Goal: Information Seeking & Learning: Learn about a topic

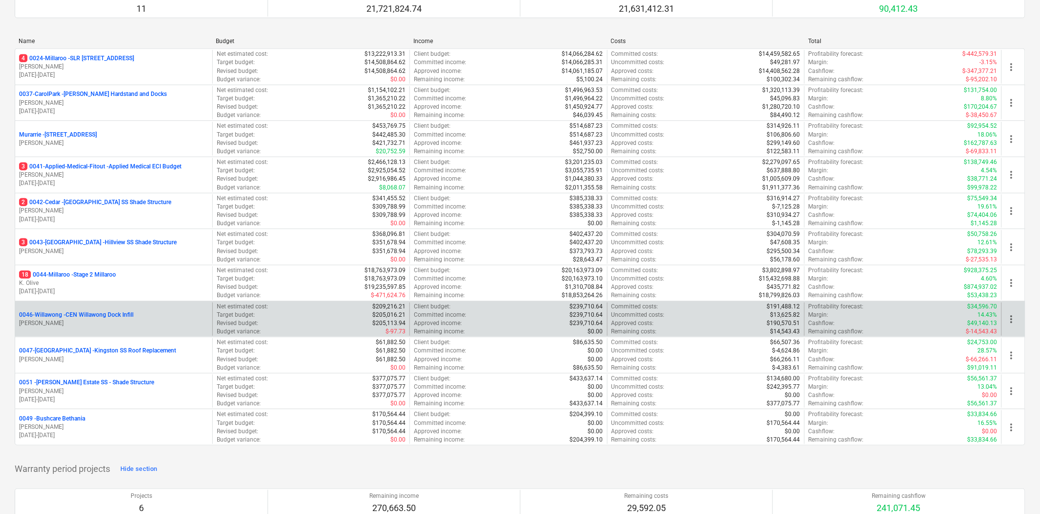
scroll to position [163, 0]
click at [134, 317] on div "0046-Willawong - CEN Willawong Dock Infill" at bounding box center [113, 314] width 189 height 8
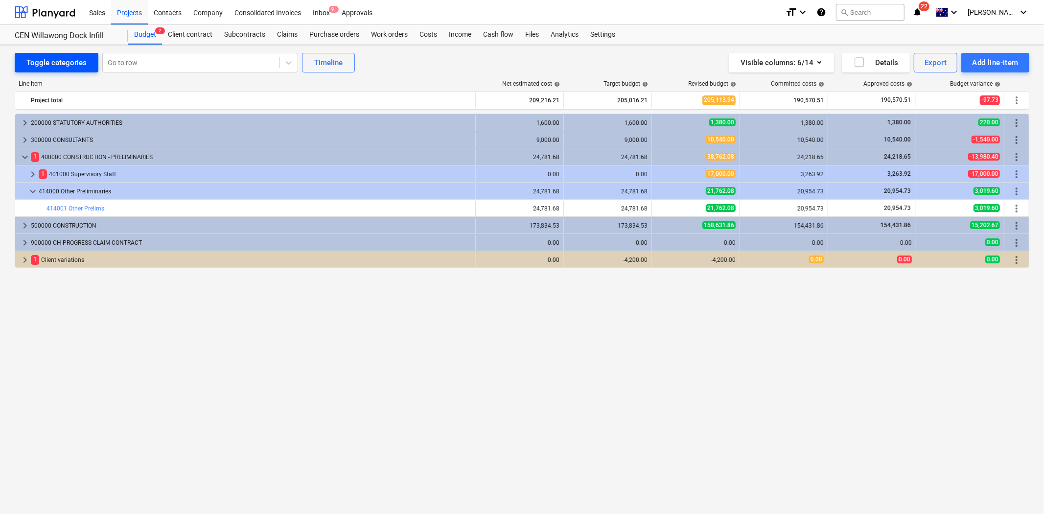
click at [59, 60] on div "Toggle categories" at bounding box center [56, 62] width 60 height 13
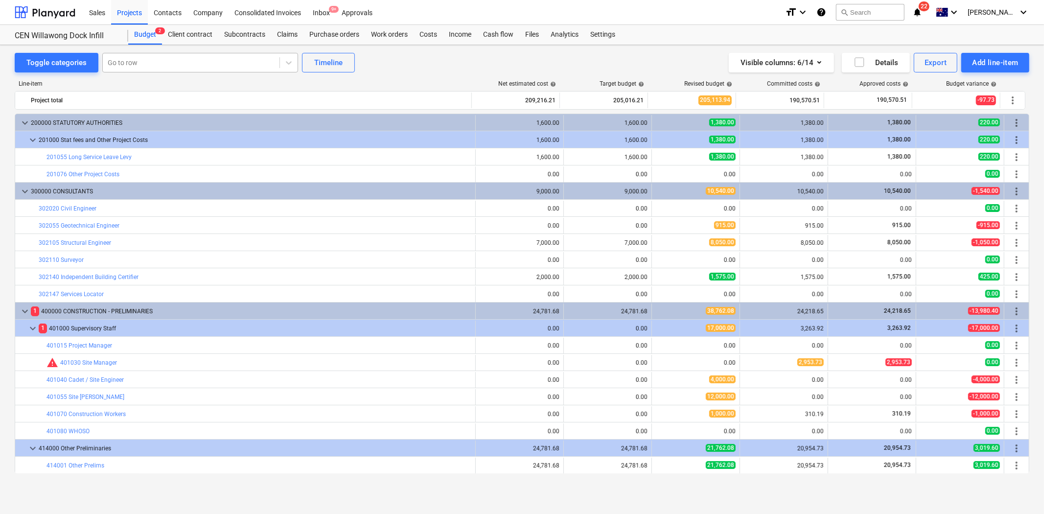
click at [191, 58] on div at bounding box center [191, 63] width 167 height 10
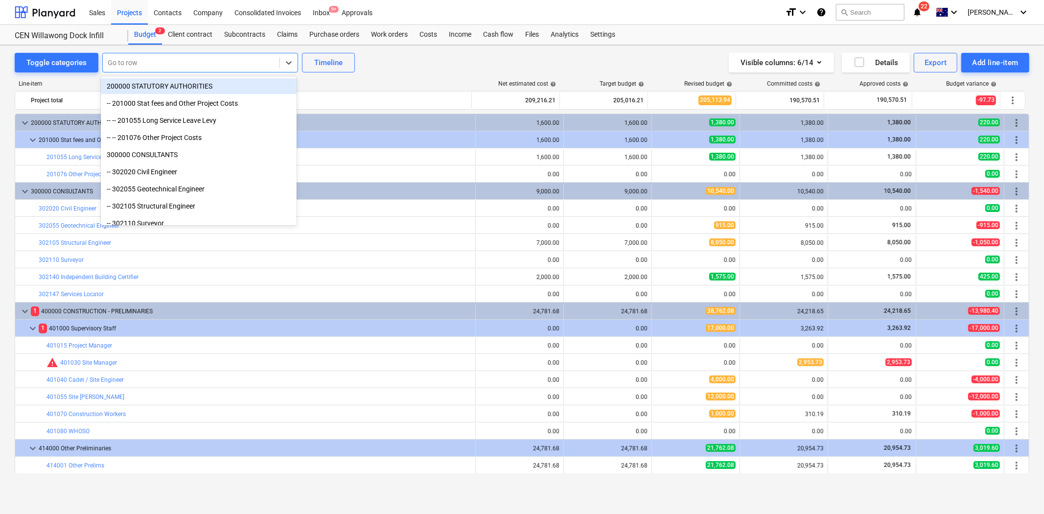
type input "s"
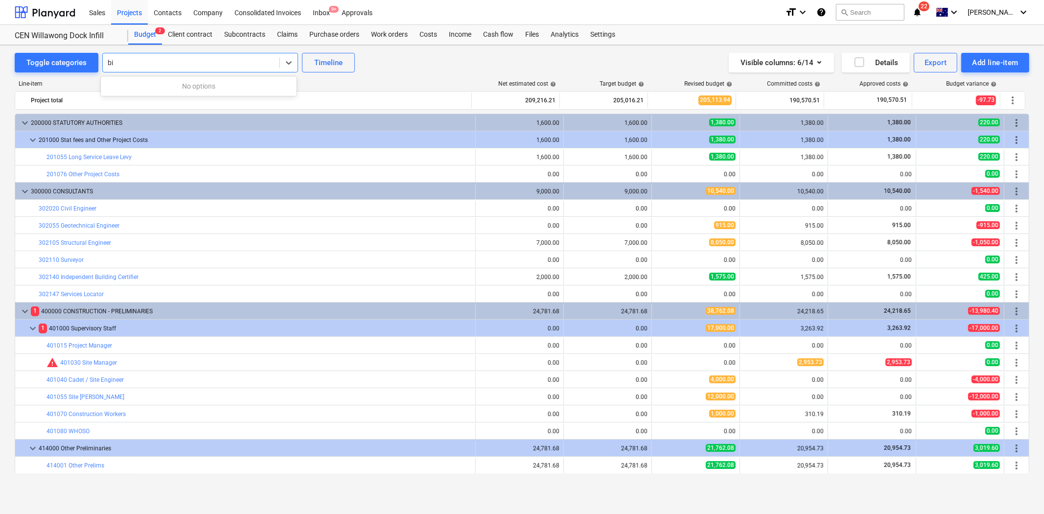
type input "bin"
drag, startPoint x: 129, startPoint y: 56, endPoint x: 99, endPoint y: 61, distance: 30.3
click at [103, 61] on div at bounding box center [200, 63] width 196 height 20
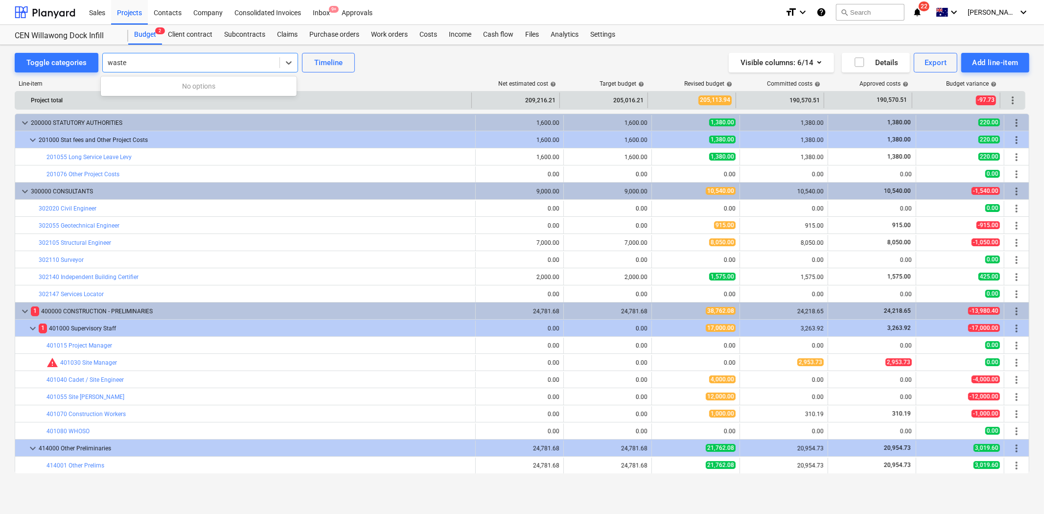
type input "waste"
click at [380, 96] on div "Project total" at bounding box center [249, 100] width 436 height 16
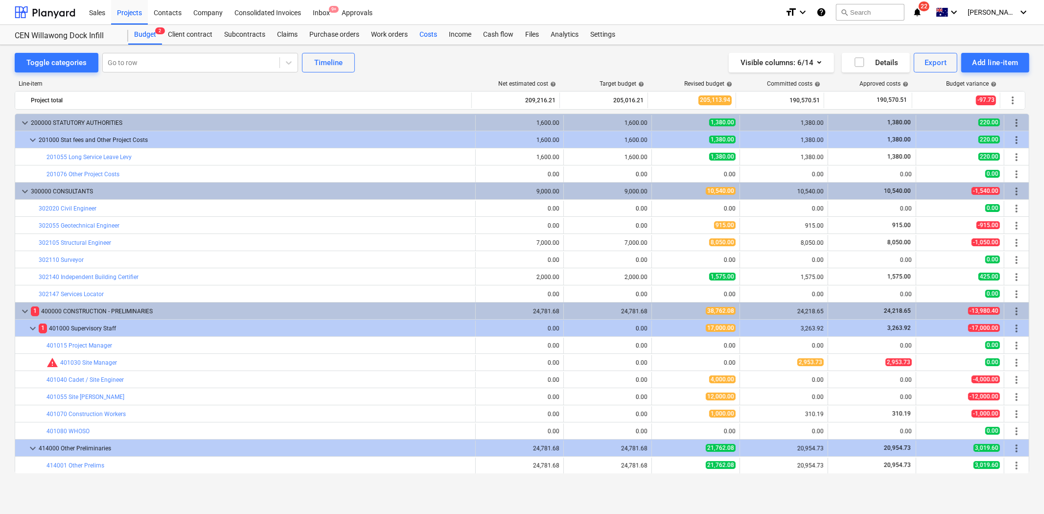
click at [428, 34] on div "Costs" at bounding box center [427, 35] width 29 height 20
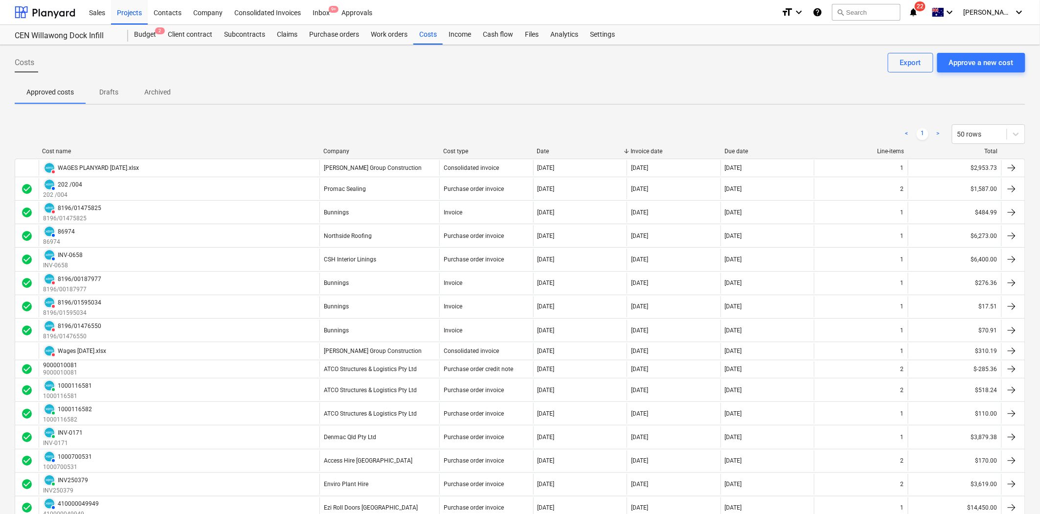
click at [346, 150] on div "Company" at bounding box center [379, 151] width 112 height 7
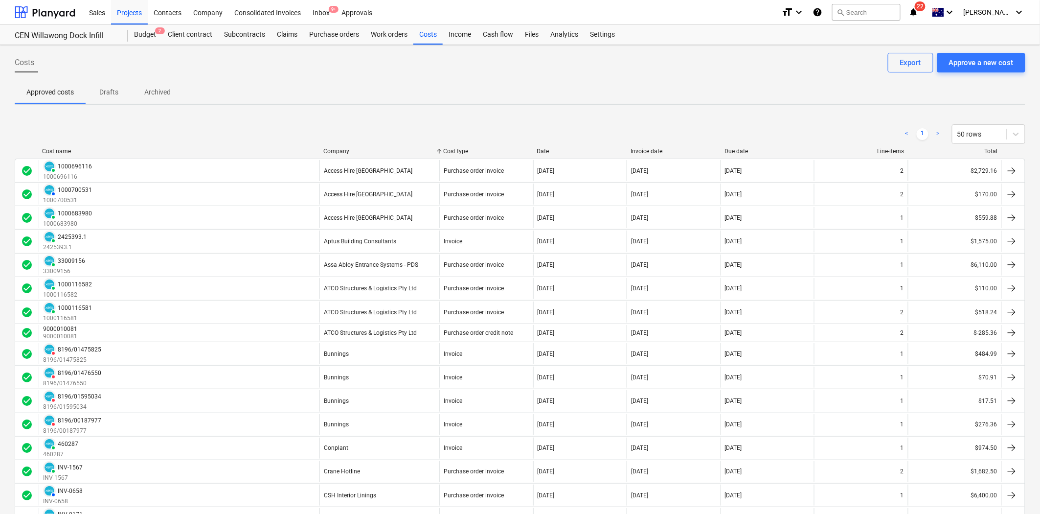
click at [346, 149] on div "Company" at bounding box center [379, 151] width 112 height 7
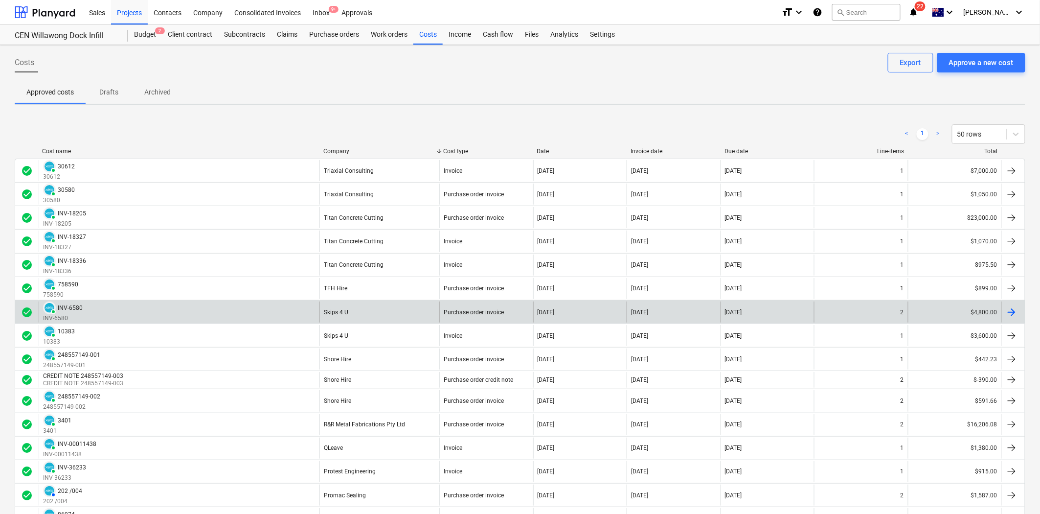
click at [277, 313] on div "PAID INV-6580 INV-6580" at bounding box center [179, 311] width 281 height 21
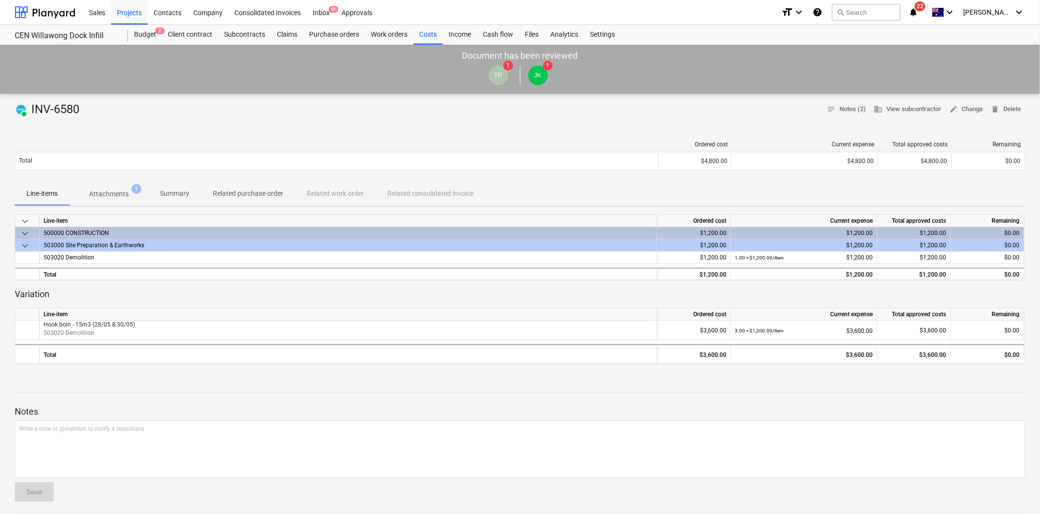
click at [114, 197] on p "Attachments" at bounding box center [109, 194] width 40 height 10
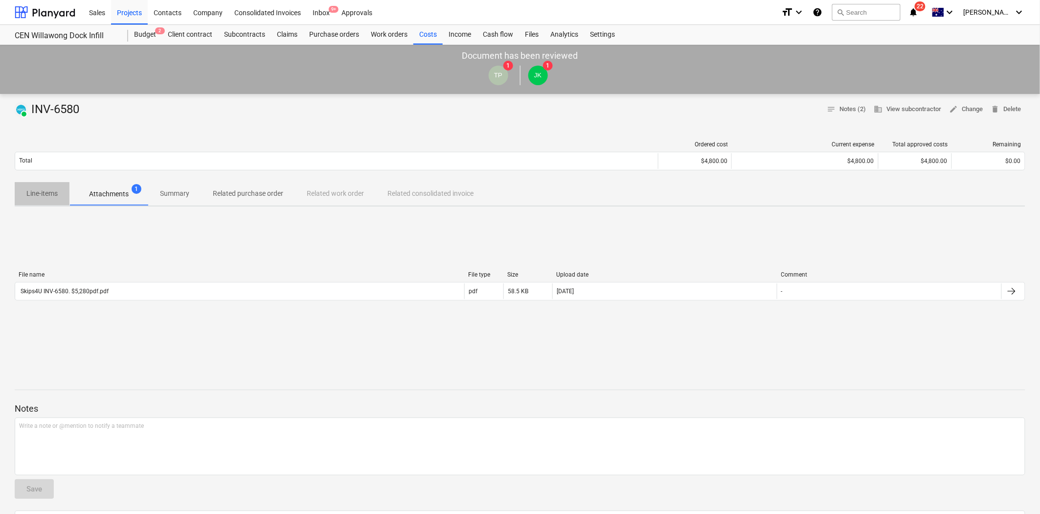
click at [40, 200] on span "Line-items" at bounding box center [42, 193] width 55 height 16
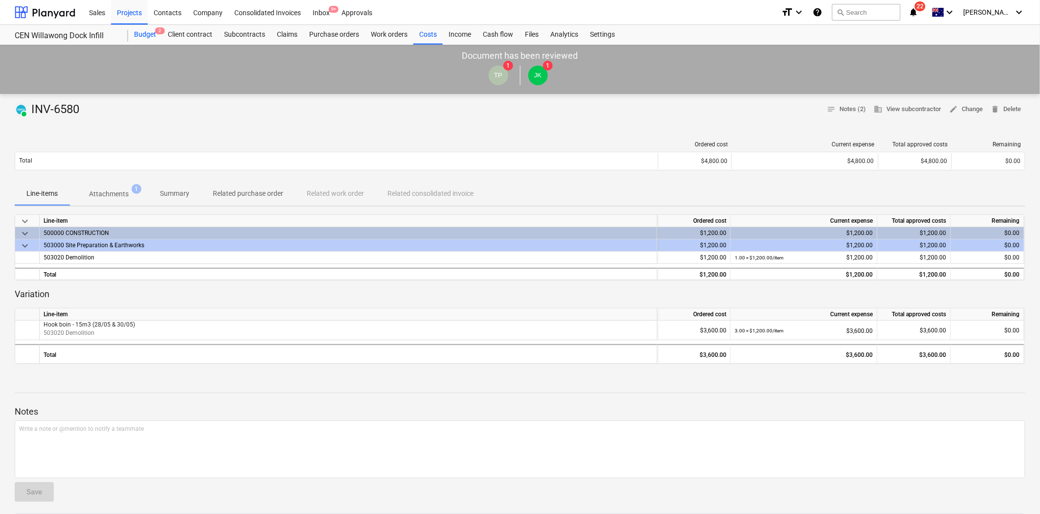
click at [146, 35] on div "Budget 2" at bounding box center [145, 35] width 34 height 20
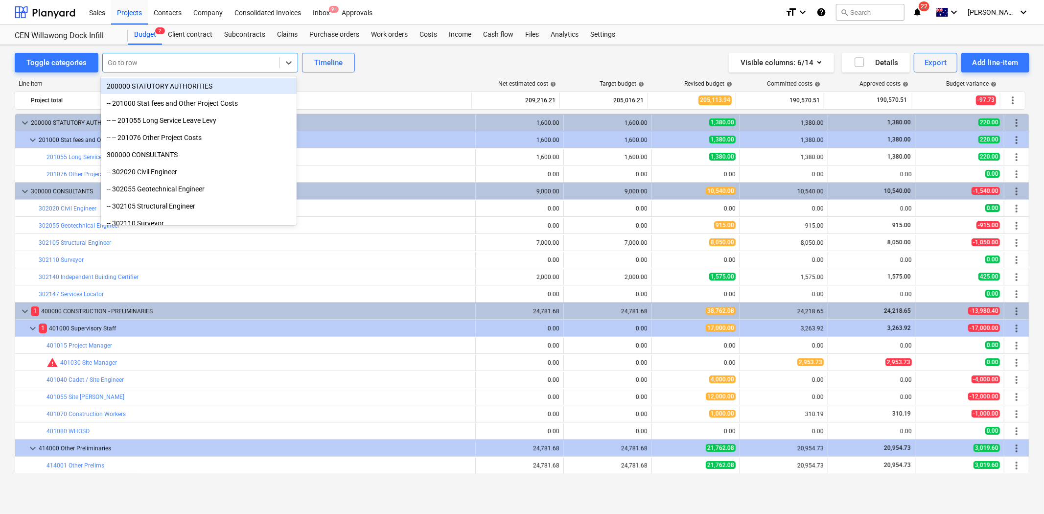
click at [142, 62] on div at bounding box center [191, 63] width 167 height 10
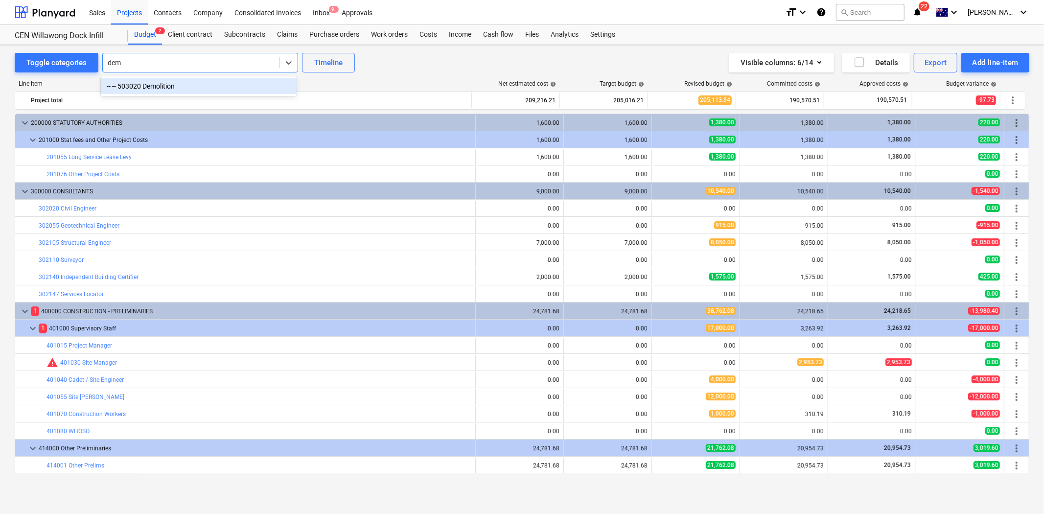
type input "demo"
click at [140, 86] on div "-- -- 503020 Demolition" at bounding box center [199, 86] width 196 height 16
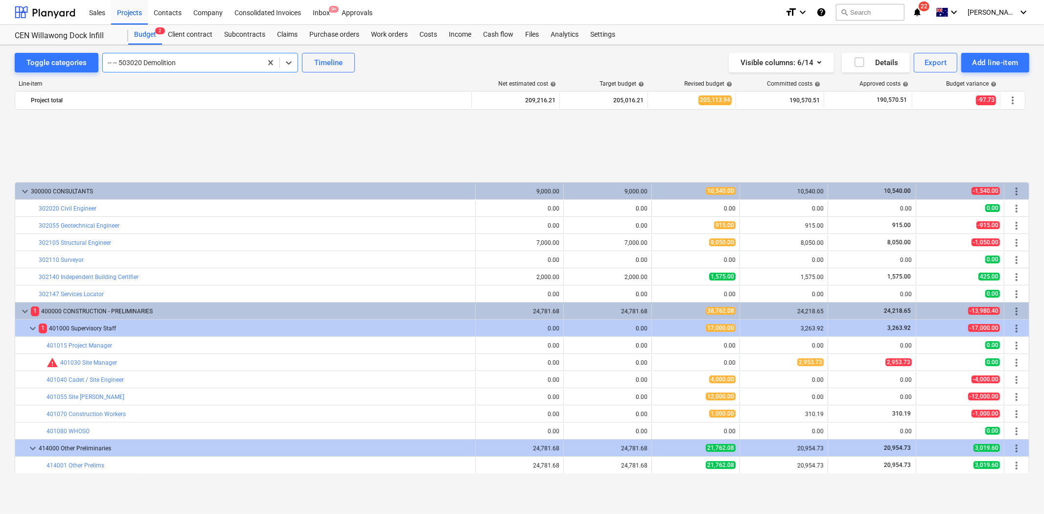
scroll to position [411, 0]
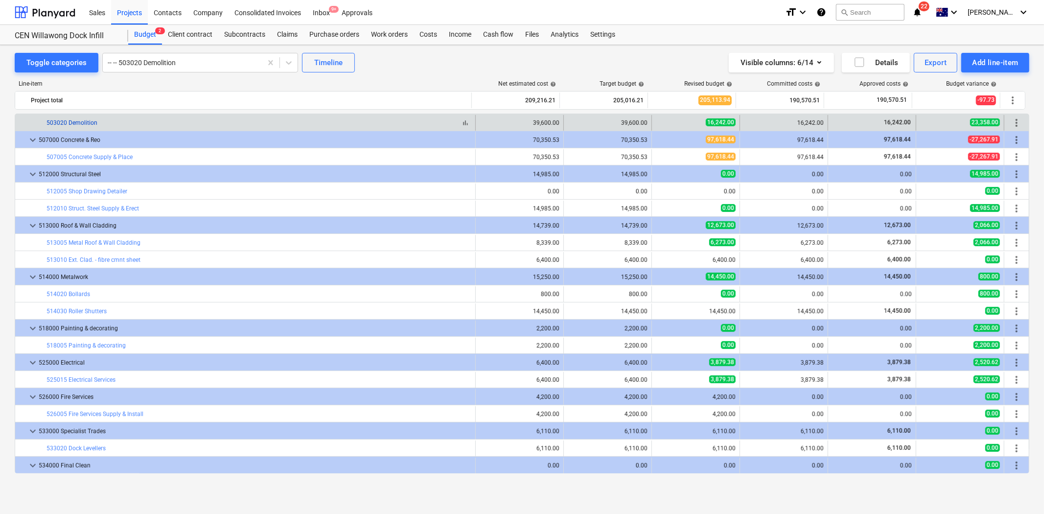
click at [83, 120] on link "503020 Demolition" at bounding box center [71, 122] width 51 height 7
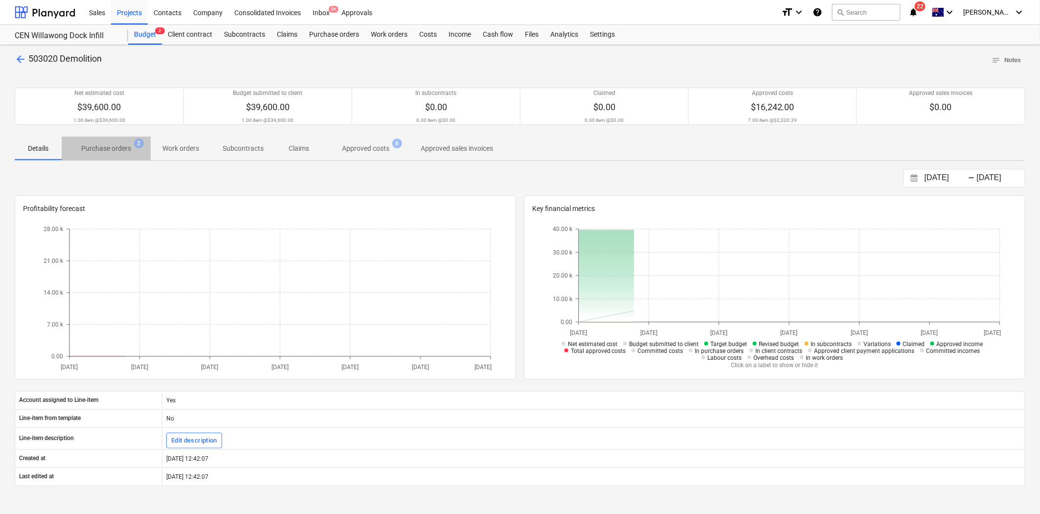
click at [119, 148] on p "Purchase orders" at bounding box center [106, 148] width 50 height 10
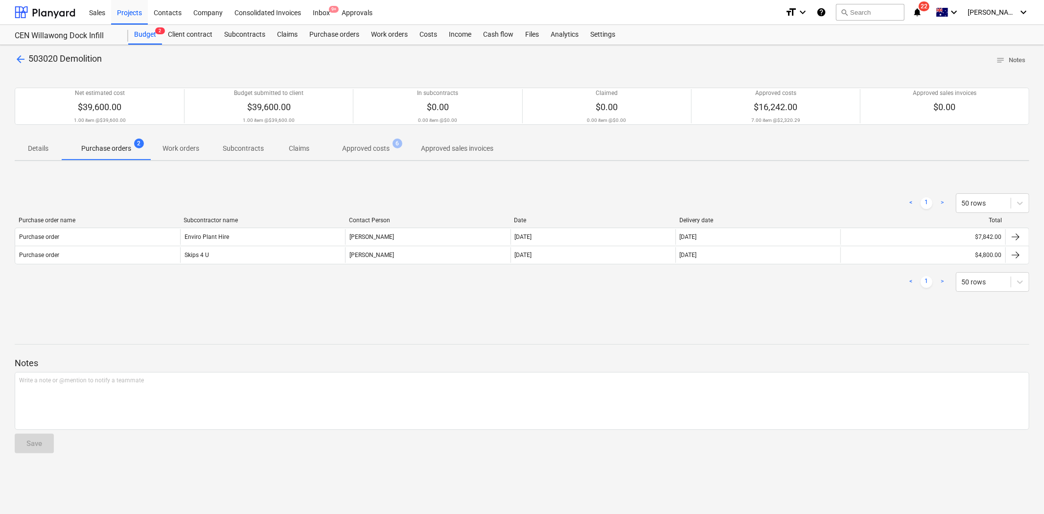
click at [375, 149] on p "Approved costs" at bounding box center [365, 148] width 47 height 10
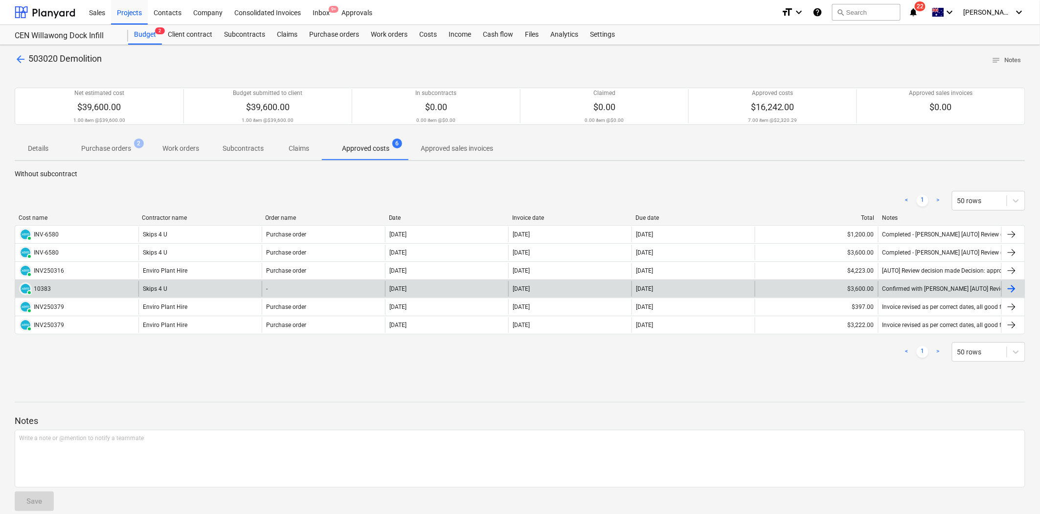
click at [1013, 283] on div at bounding box center [1012, 289] width 12 height 12
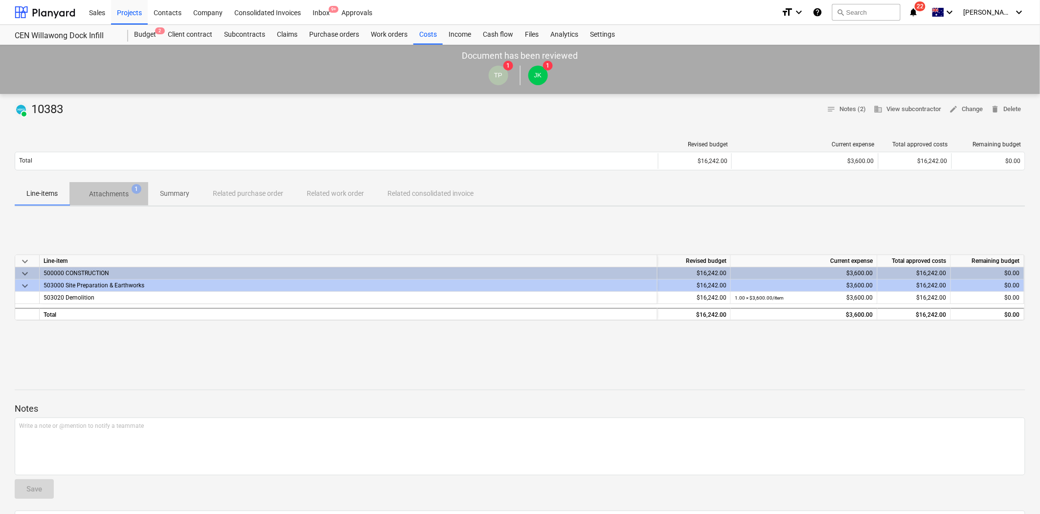
click at [123, 192] on p "Attachments" at bounding box center [109, 194] width 40 height 10
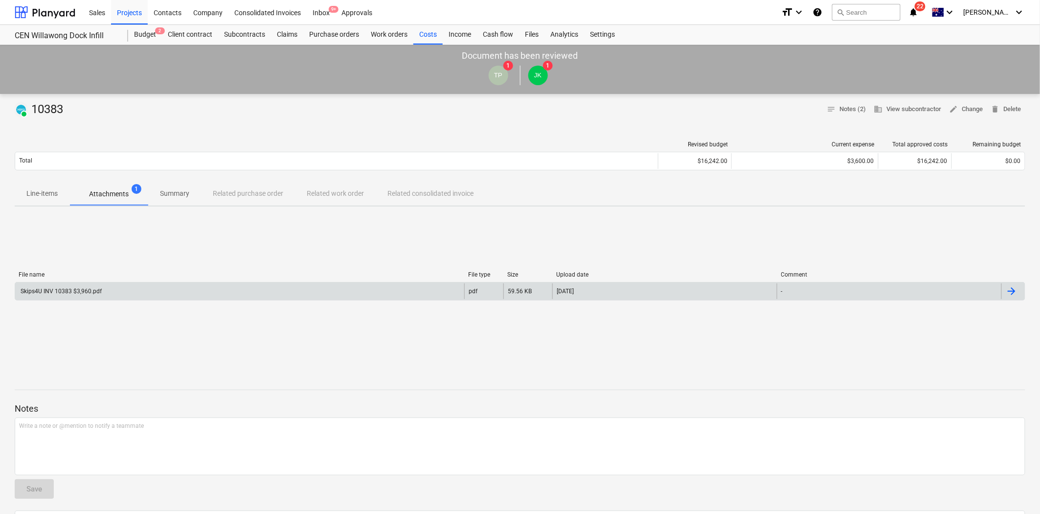
click at [92, 285] on div "Skips4U INV 10383 $3,960.pdf" at bounding box center [239, 291] width 449 height 16
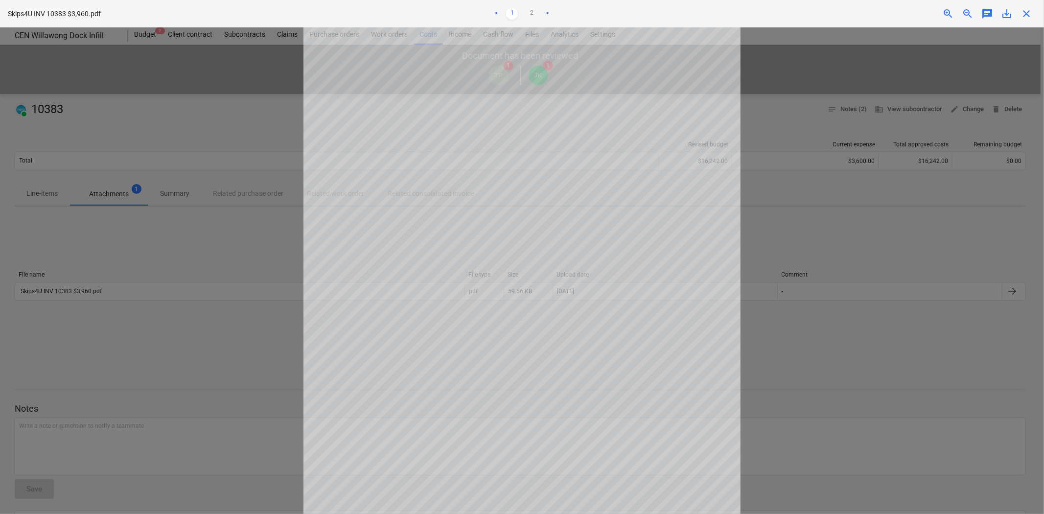
click at [1024, 17] on span "close" at bounding box center [1026, 14] width 12 height 12
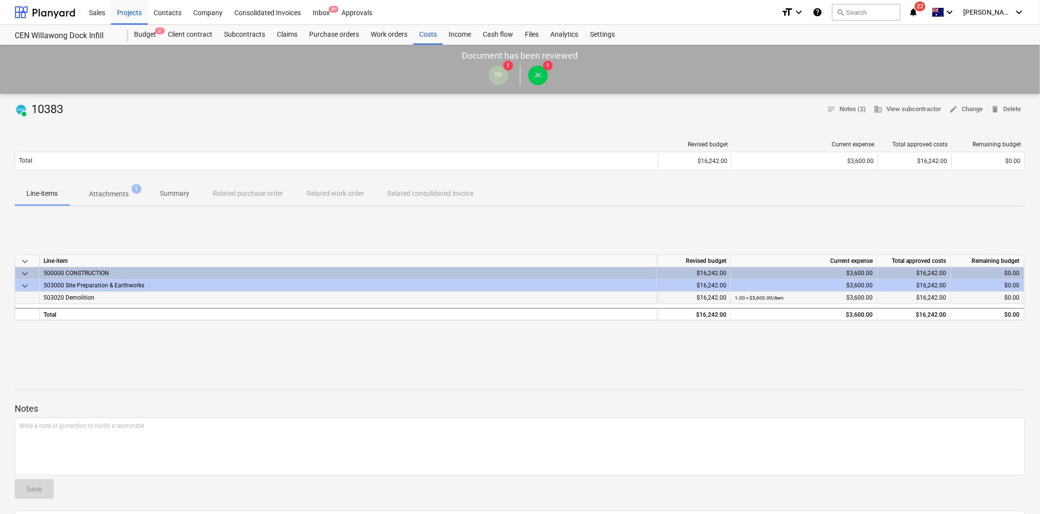
click at [101, 296] on div "503020 Demolition" at bounding box center [349, 298] width 618 height 12
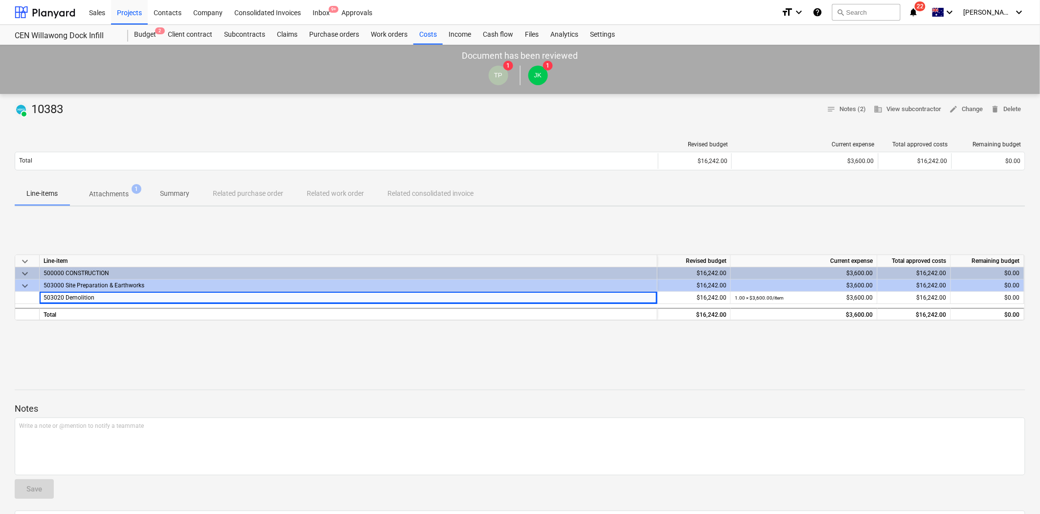
drag, startPoint x: 121, startPoint y: 369, endPoint x: 117, endPoint y: 364, distance: 6.0
click at [118, 367] on div "PAID 10383 notes Notes (2) business View subcontractor edit Change delete Delet…" at bounding box center [520, 396] width 1040 height 605
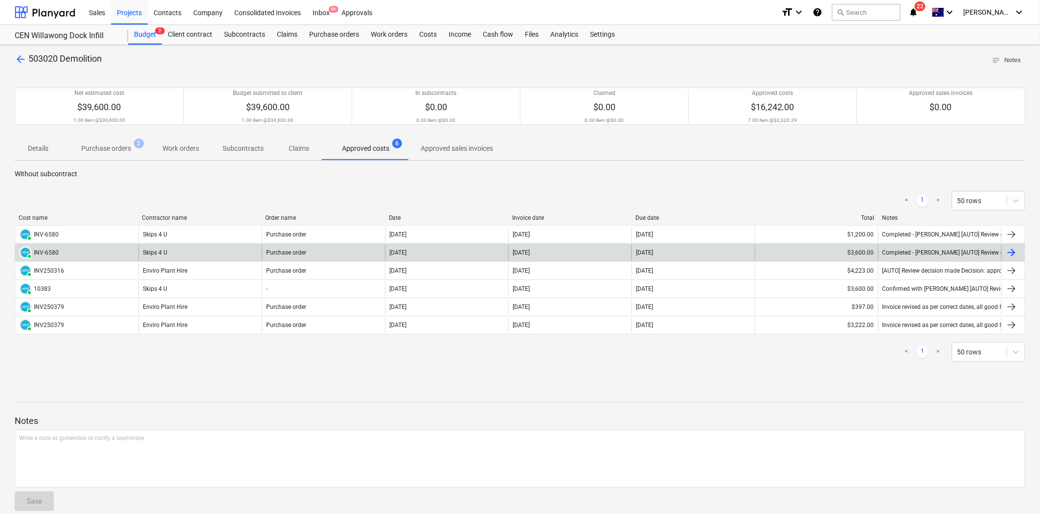
click at [193, 250] on div "Skips 4 U" at bounding box center [199, 253] width 123 height 16
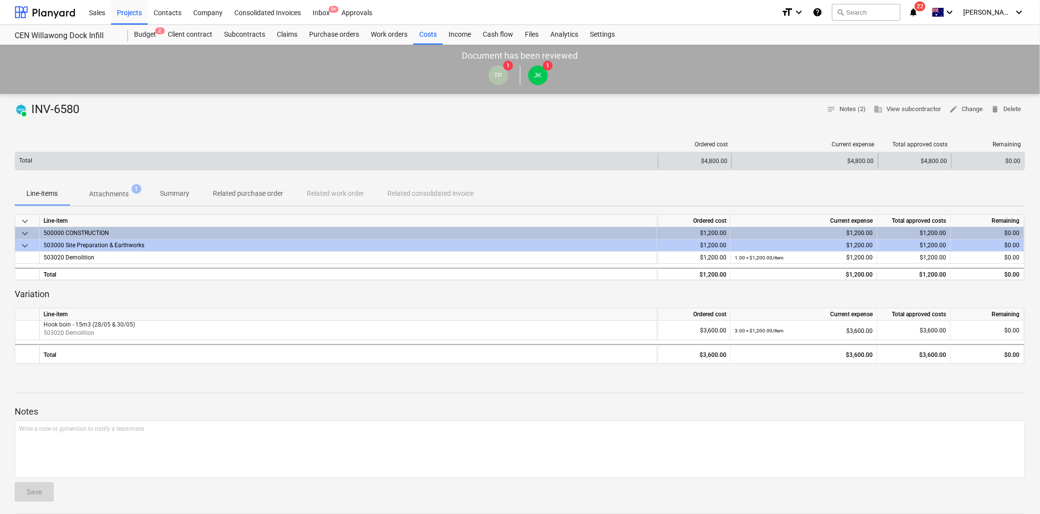
click at [876, 158] on div "$4,800.00" at bounding box center [804, 161] width 147 height 16
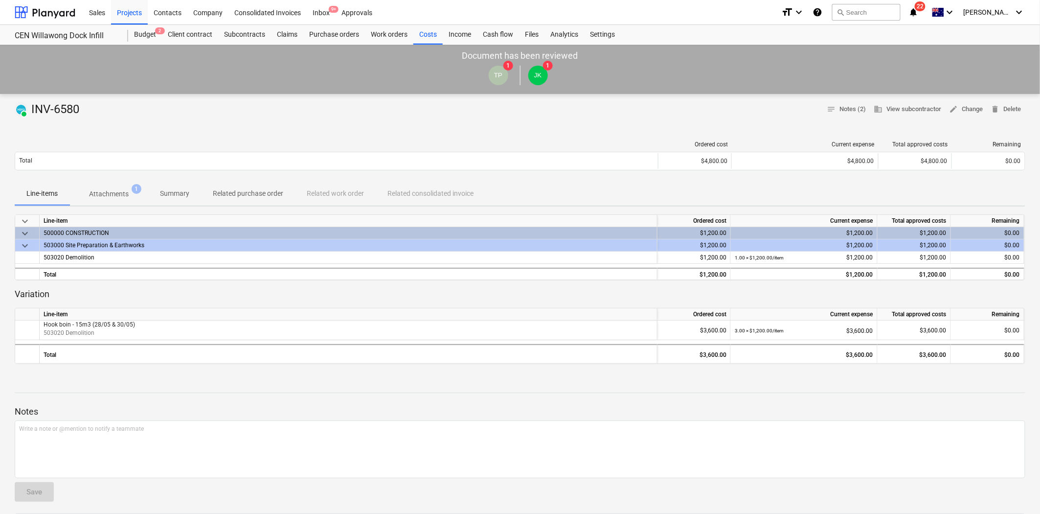
click at [106, 193] on p "Attachments" at bounding box center [109, 194] width 40 height 10
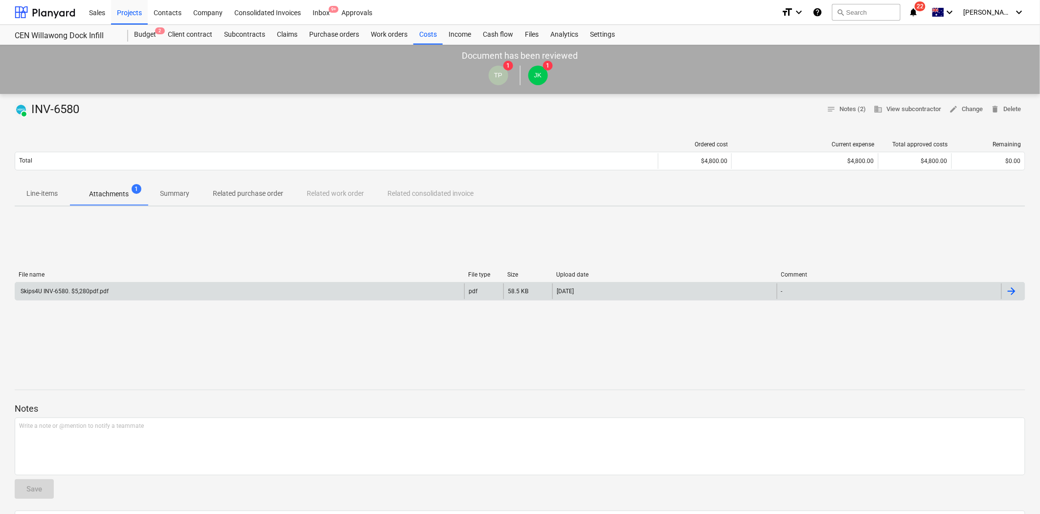
click at [128, 286] on div "Skips4U INV-6580. $5,280pdf.pdf" at bounding box center [239, 291] width 449 height 16
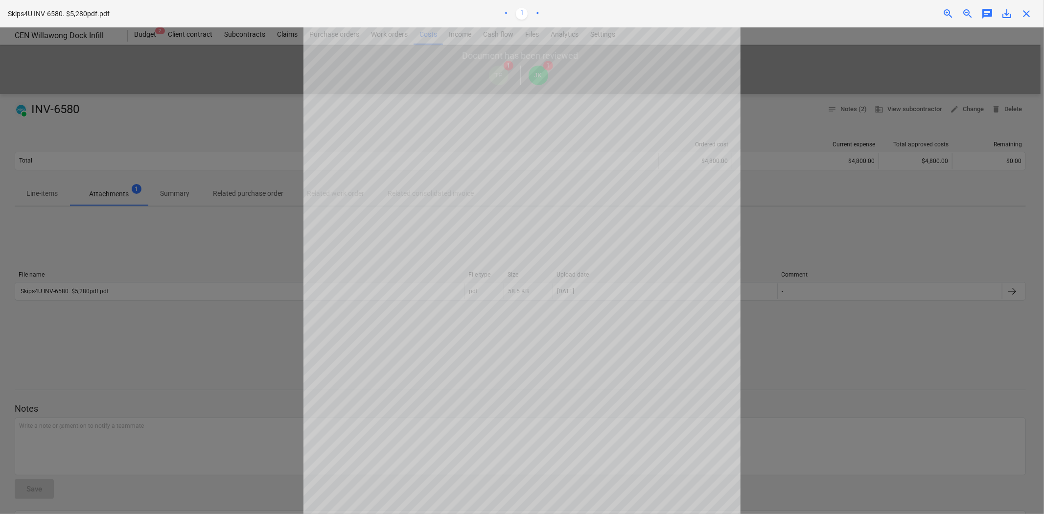
drag, startPoint x: 835, startPoint y: 180, endPoint x: 828, endPoint y: 155, distance: 25.7
click at [835, 179] on div at bounding box center [522, 270] width 1044 height 486
click at [1022, 15] on span "close" at bounding box center [1026, 14] width 12 height 12
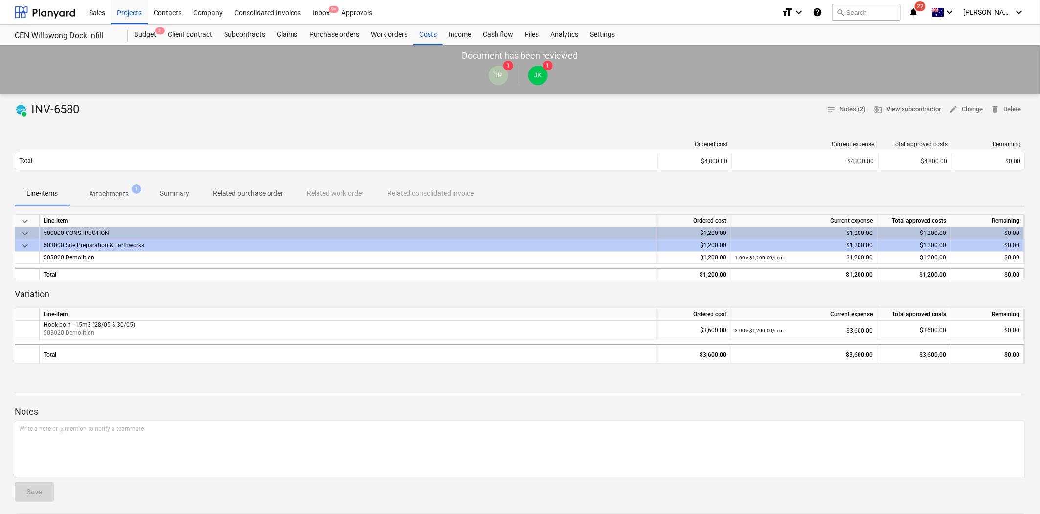
click at [118, 189] on p "Attachments" at bounding box center [109, 194] width 40 height 10
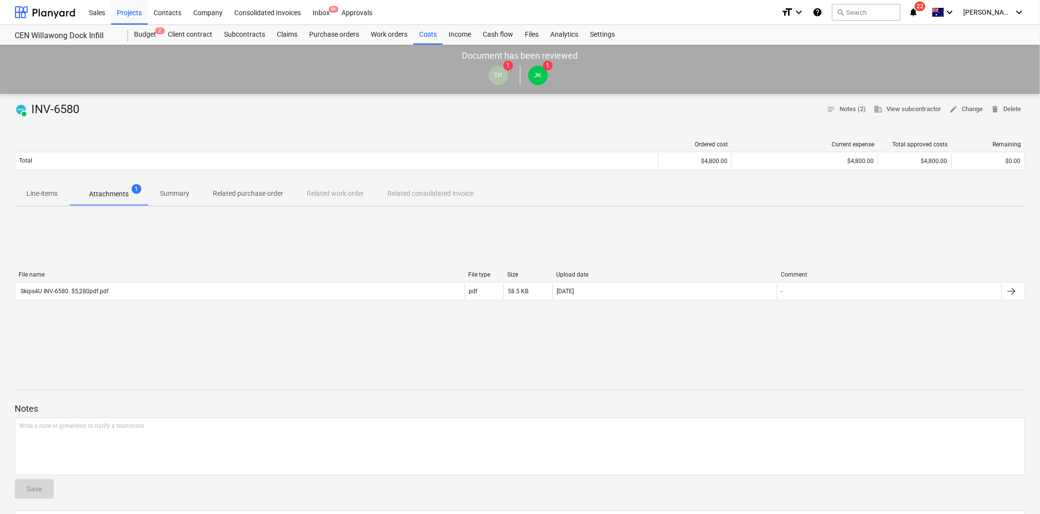
click at [43, 187] on span "Line-items" at bounding box center [42, 193] width 55 height 16
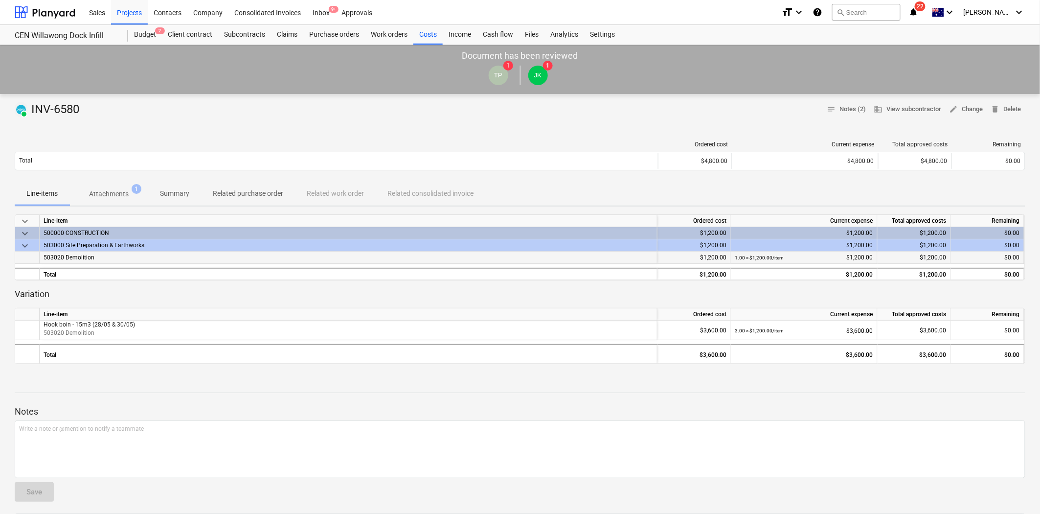
click at [95, 256] on div "503020 Demolition" at bounding box center [349, 257] width 618 height 12
click at [116, 192] on p "Attachments" at bounding box center [109, 194] width 40 height 10
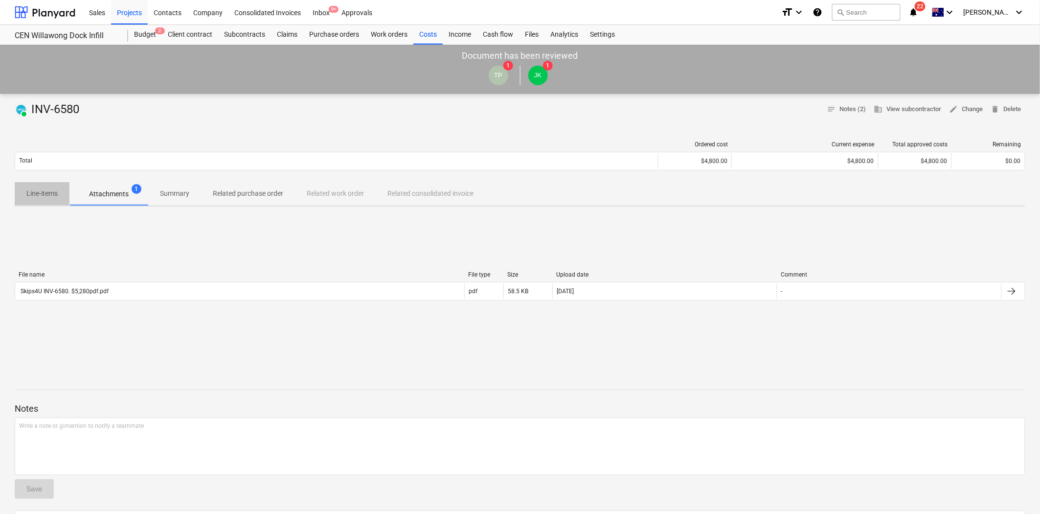
click at [54, 193] on p "Line-items" at bounding box center [41, 193] width 31 height 10
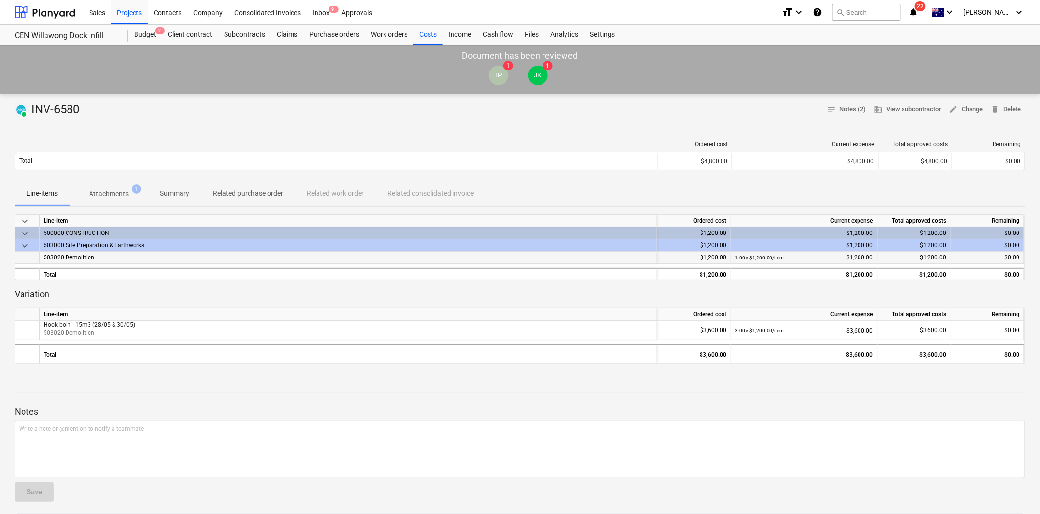
click at [94, 256] on div "503020 Demolition" at bounding box center [349, 257] width 618 height 12
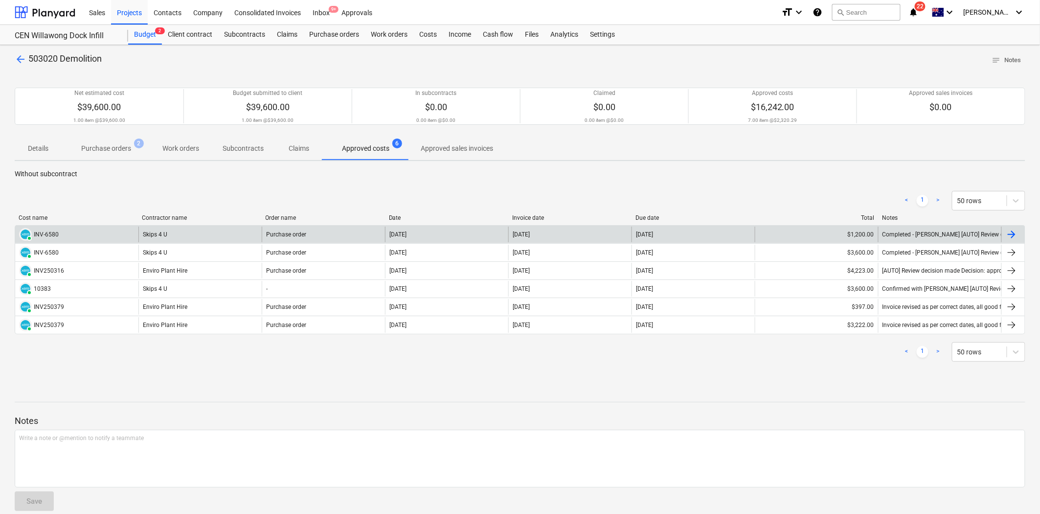
click at [878, 228] on div "$1,200.00" at bounding box center [816, 235] width 123 height 16
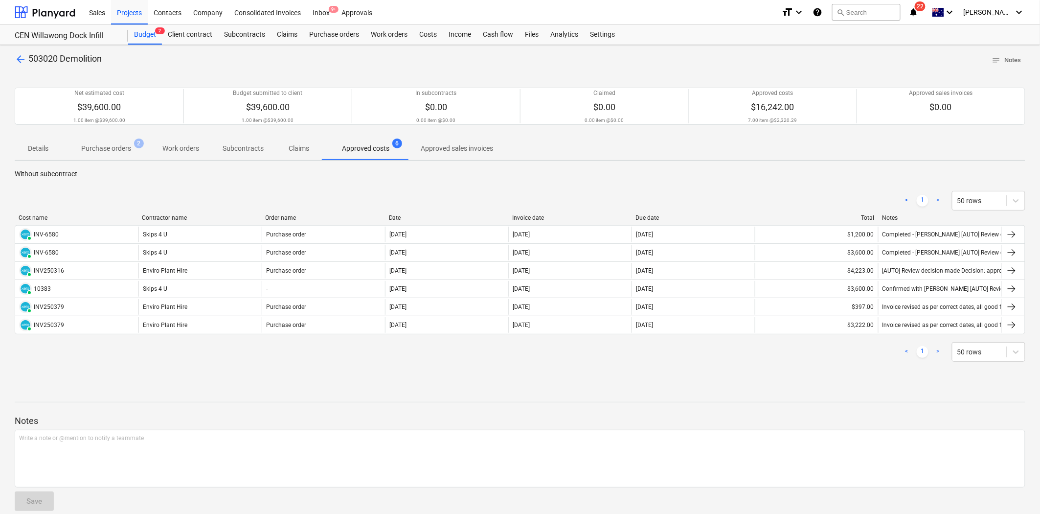
click at [18, 51] on div "arrow_back 503020 Demolition notes Notes Net estimated cost $39,600.00 1.00 ite…" at bounding box center [520, 285] width 1040 height 481
click at [20, 55] on span "arrow_back" at bounding box center [21, 59] width 12 height 12
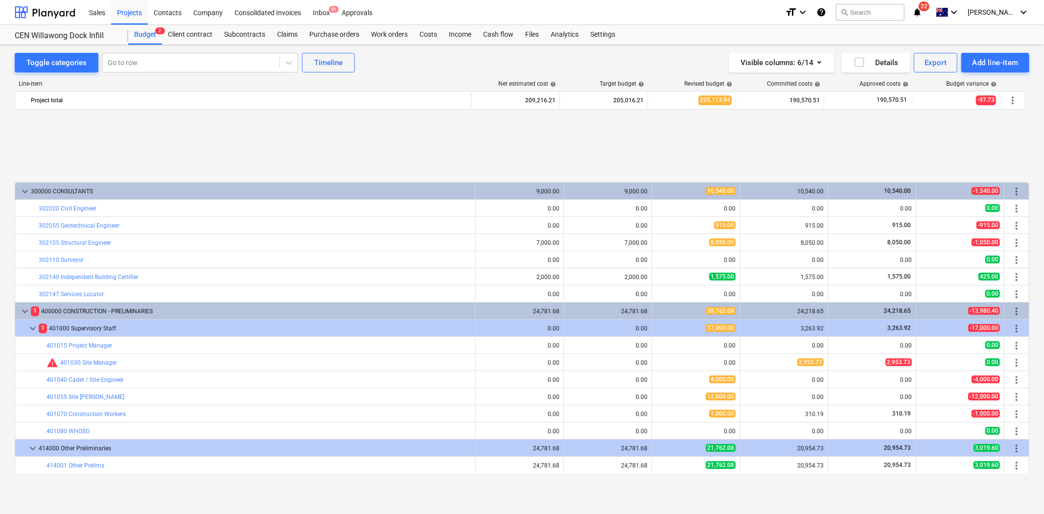
scroll to position [411, 0]
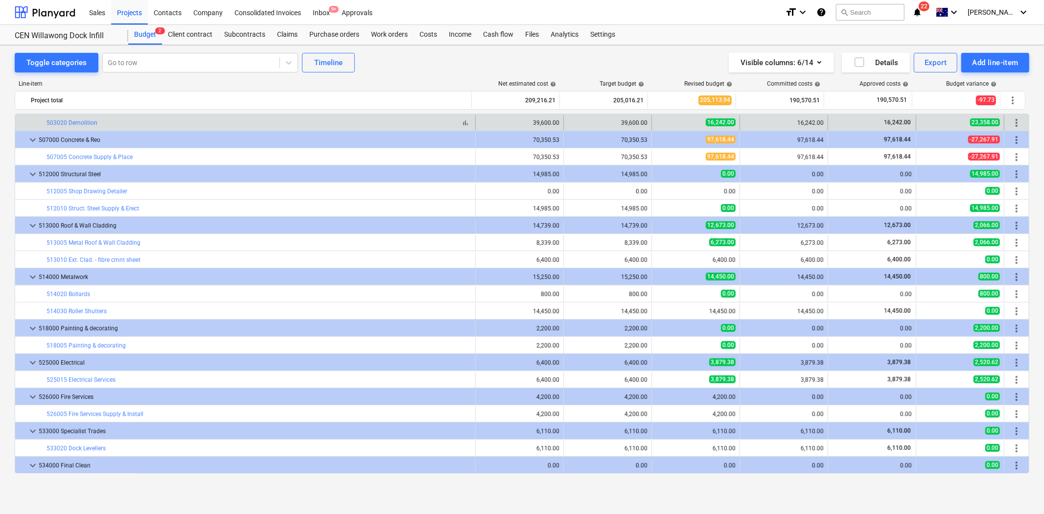
click at [158, 120] on div "bar_chart 503020 Demolition" at bounding box center [258, 122] width 425 height 7
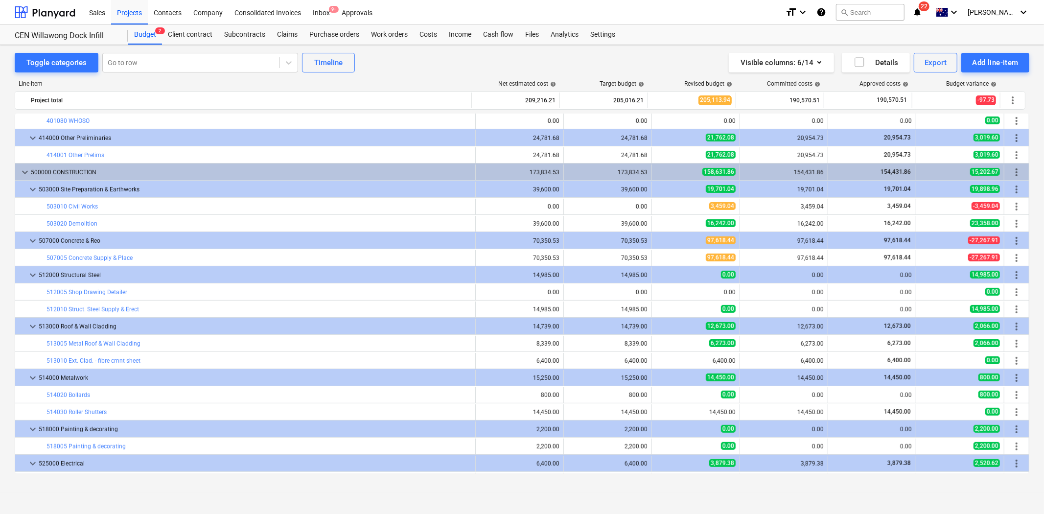
drag, startPoint x: 76, startPoint y: 232, endPoint x: 73, endPoint y: 227, distance: 5.7
click at [73, 227] on div "keyboard_arrow_down 200000 STATUTORY AUTHORITIES 1,600.00 1,600.00 1,380.00 1,3…" at bounding box center [522, 294] width 1014 height 360
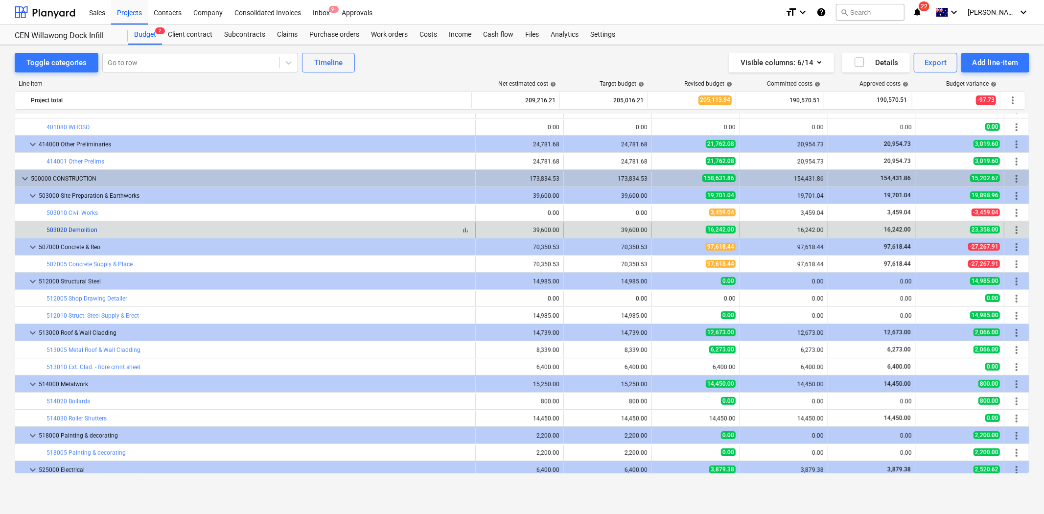
click at [74, 227] on link "503020 Demolition" at bounding box center [71, 230] width 51 height 7
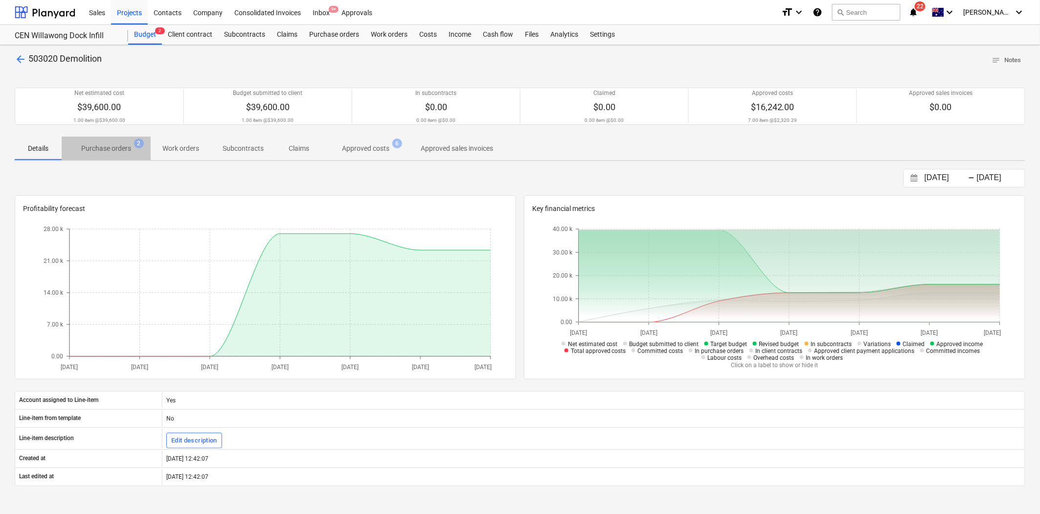
click at [97, 152] on p "Purchase orders" at bounding box center [106, 148] width 50 height 10
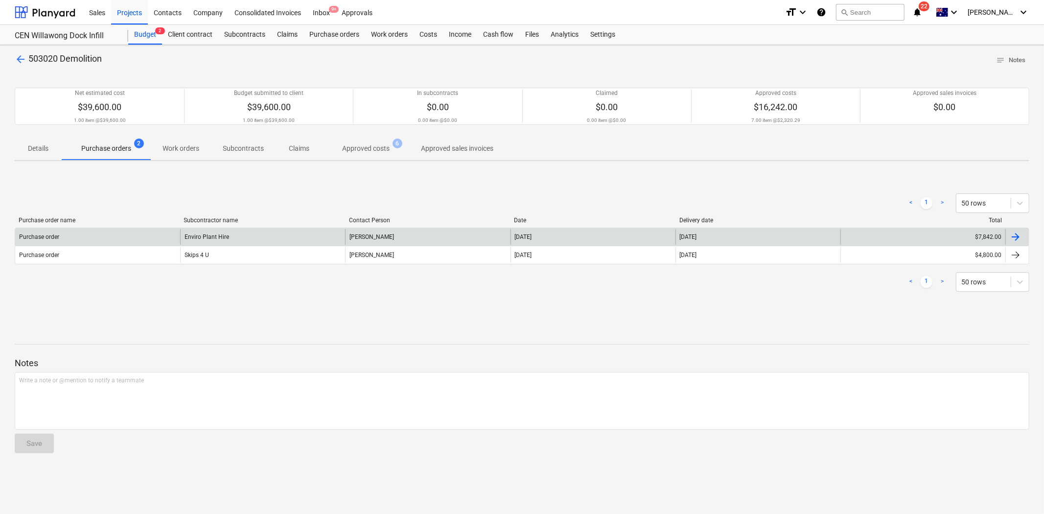
click at [341, 231] on div "Enviro Plant Hire" at bounding box center [262, 237] width 165 height 16
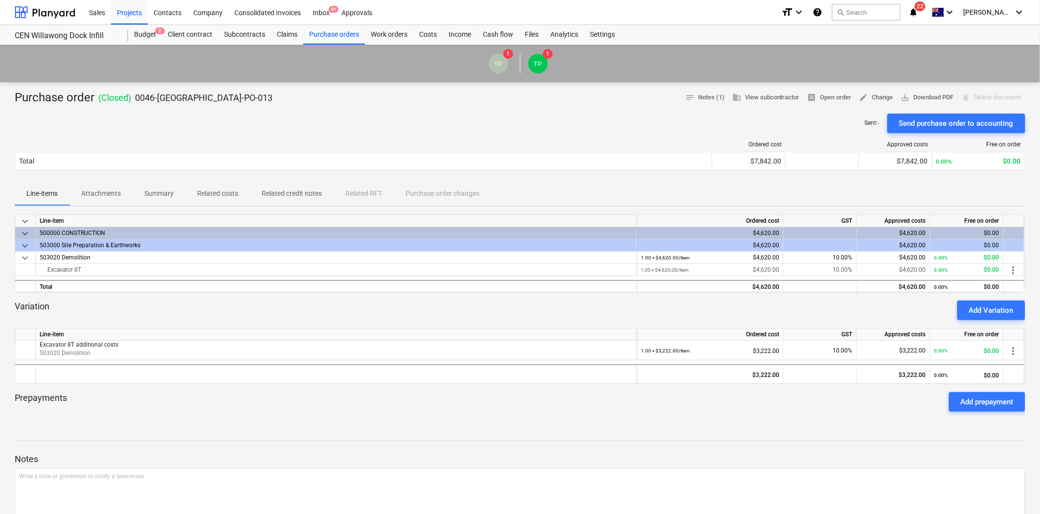
click at [118, 196] on p "Attachments" at bounding box center [101, 193] width 40 height 10
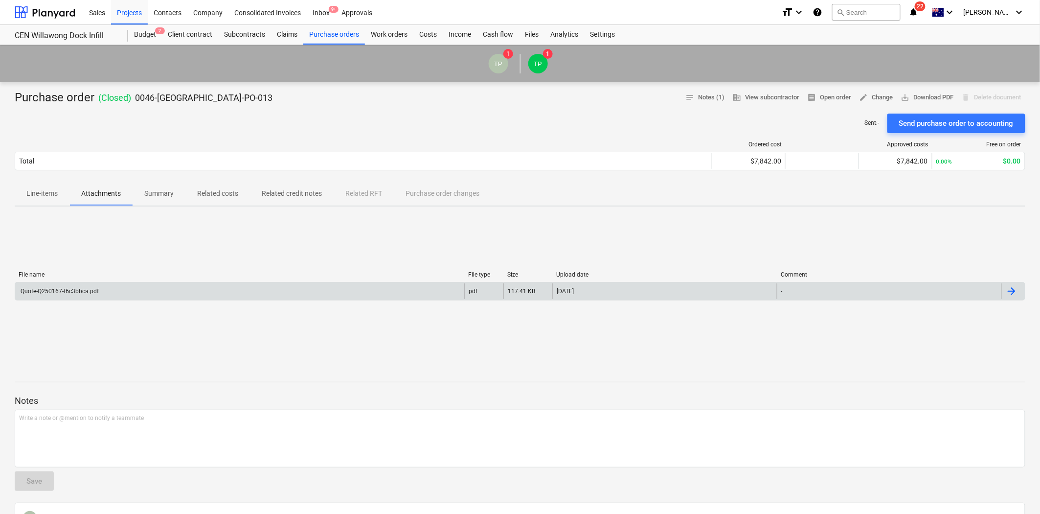
click at [142, 285] on div "Quote-Q250167-f6c3bbca.pdf" at bounding box center [239, 291] width 449 height 16
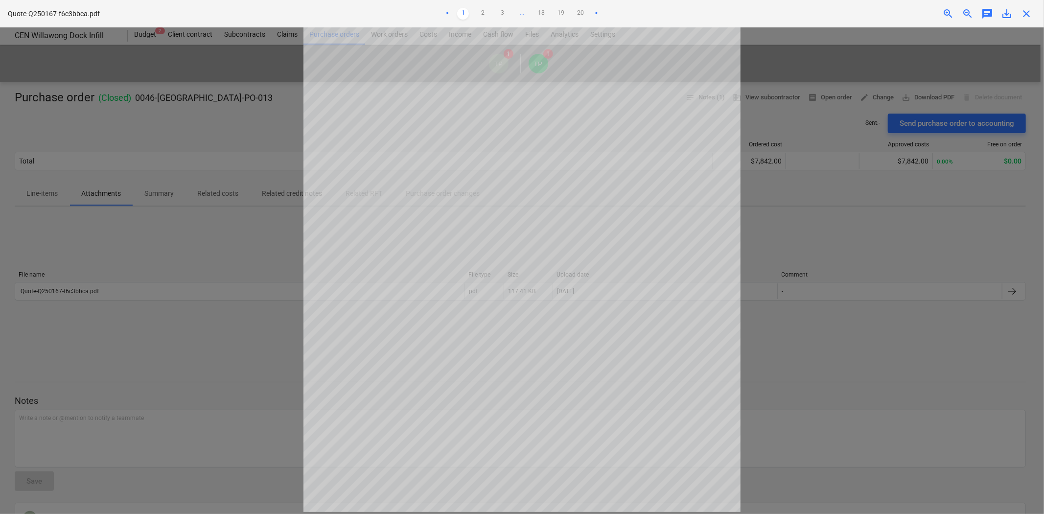
click at [938, 331] on div at bounding box center [522, 270] width 1044 height 486
click at [1026, 6] on div "Quote-Q250167-f6c3bbca.pdf < 1 2 3 ... 18 19 20 > zoom_in zoom_out chat 0 save_…" at bounding box center [522, 13] width 1044 height 27
click at [1029, 15] on span "close" at bounding box center [1026, 14] width 12 height 12
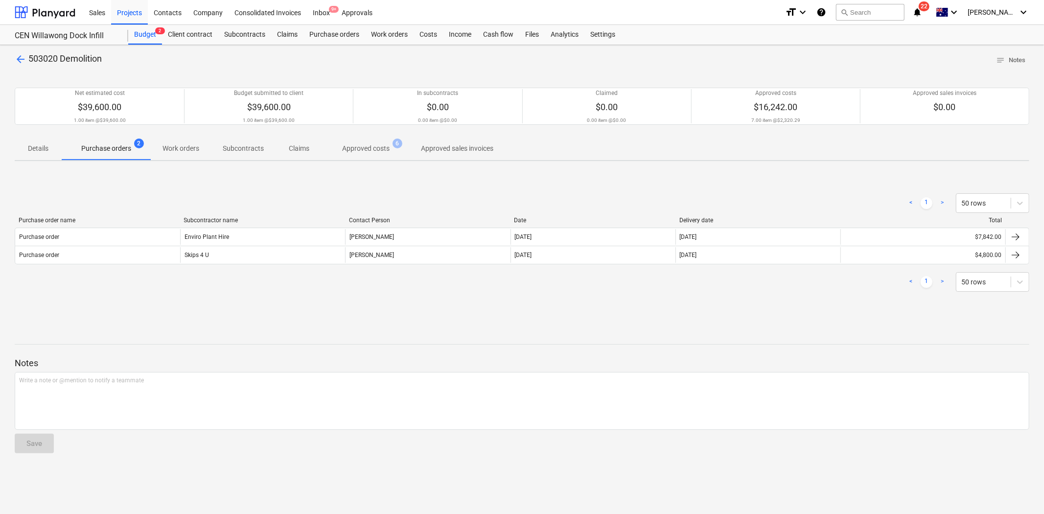
click at [361, 142] on span "Approved costs 6" at bounding box center [365, 148] width 87 height 18
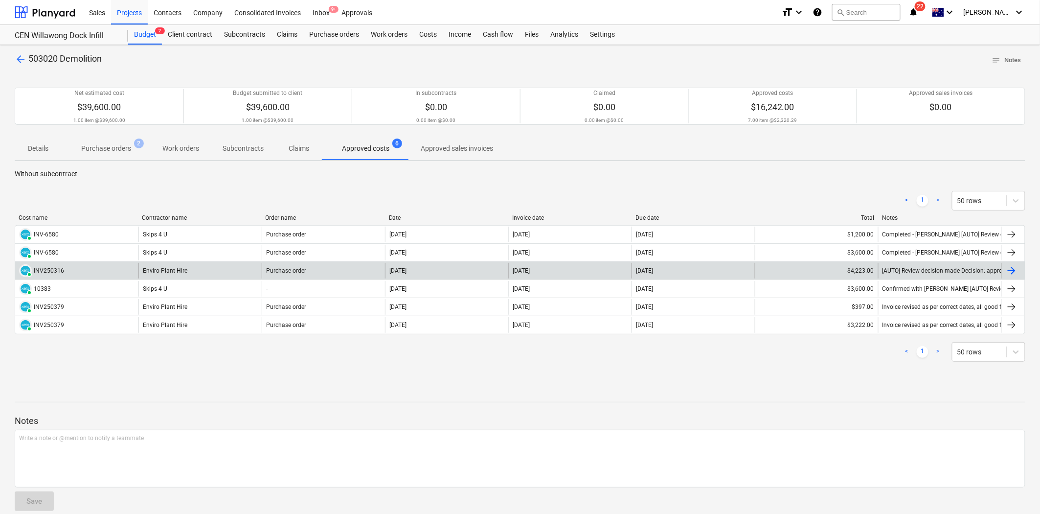
click at [196, 267] on div "Enviro Plant Hire" at bounding box center [199, 271] width 123 height 16
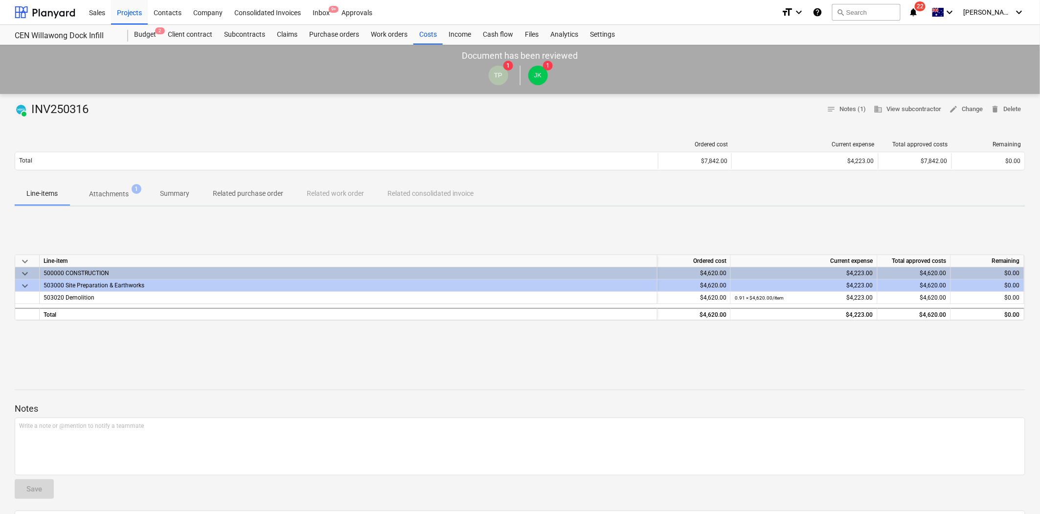
click at [108, 200] on span "Attachments 1" at bounding box center [108, 194] width 79 height 18
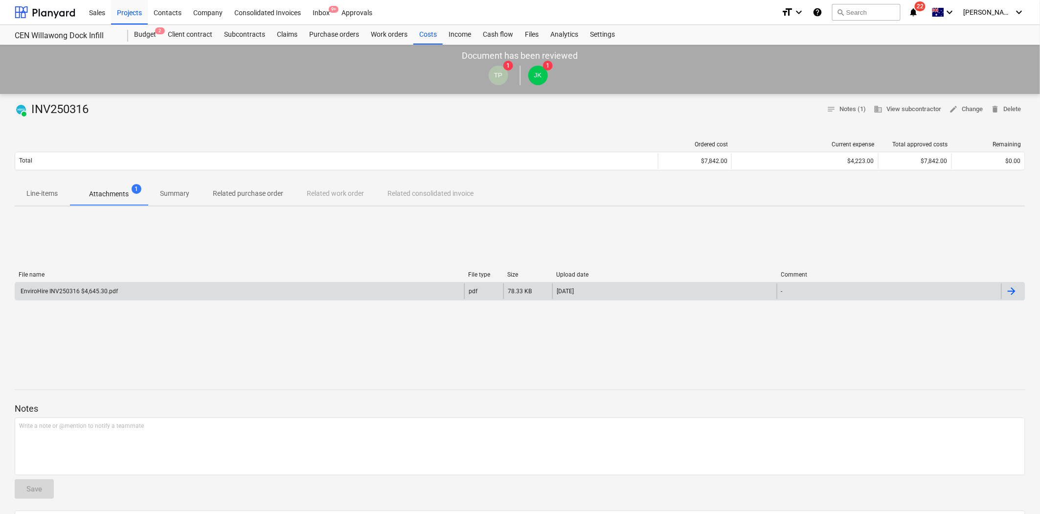
click at [109, 286] on div "EnviroHire INV250316 $4,645.30.pdf" at bounding box center [239, 291] width 449 height 16
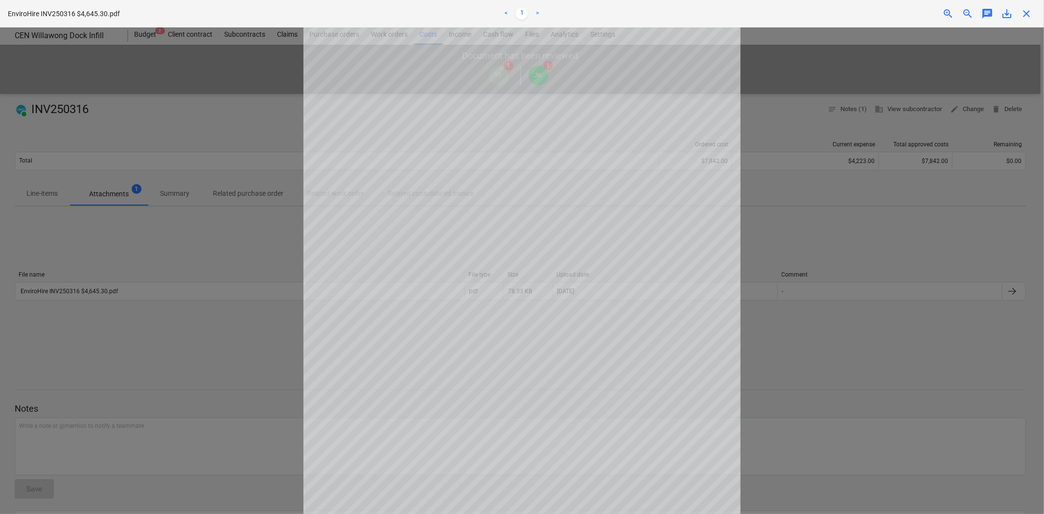
click at [1036, 14] on div "EnviroHire INV250316 $4,645.30.pdf < 1 > zoom_in zoom_out chat 0 save_alt close" at bounding box center [522, 13] width 1044 height 27
click at [1033, 12] on div "close" at bounding box center [1026, 14] width 20 height 12
click at [1027, 22] on div "EnviroHire INV250316 $4,645.30.pdf < 1 > zoom_in zoom_out chat 0 save_alt close" at bounding box center [522, 13] width 1044 height 27
click at [1028, 16] on span "close" at bounding box center [1026, 14] width 12 height 12
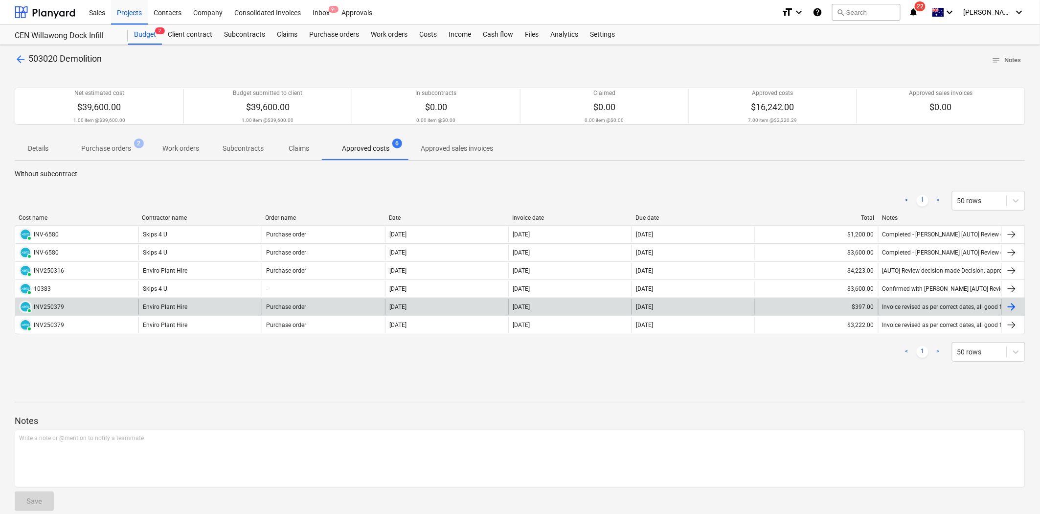
click at [186, 307] on div "Enviro Plant Hire" at bounding box center [199, 307] width 123 height 16
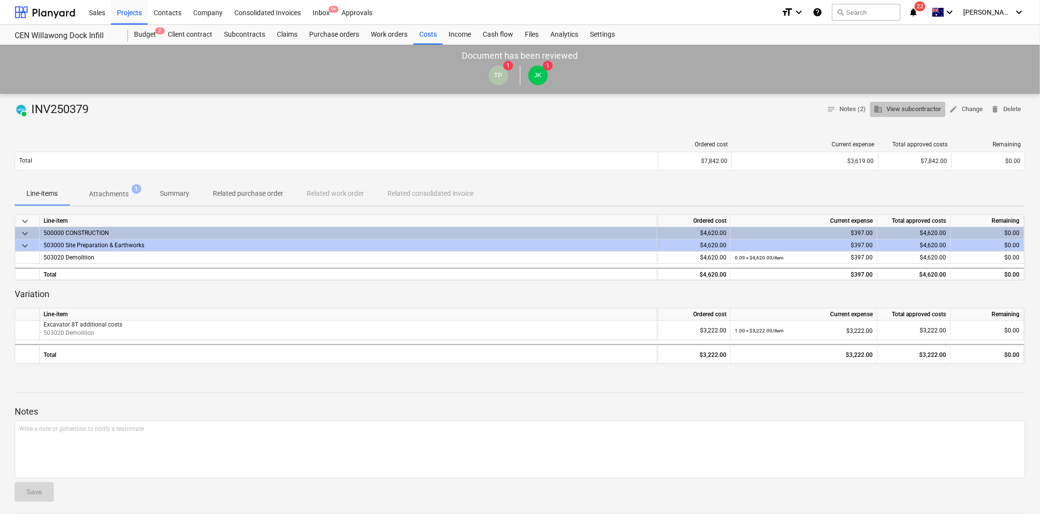
click at [884, 109] on span "business View subcontractor" at bounding box center [908, 109] width 68 height 11
click at [137, 193] on span "1" at bounding box center [137, 189] width 10 height 10
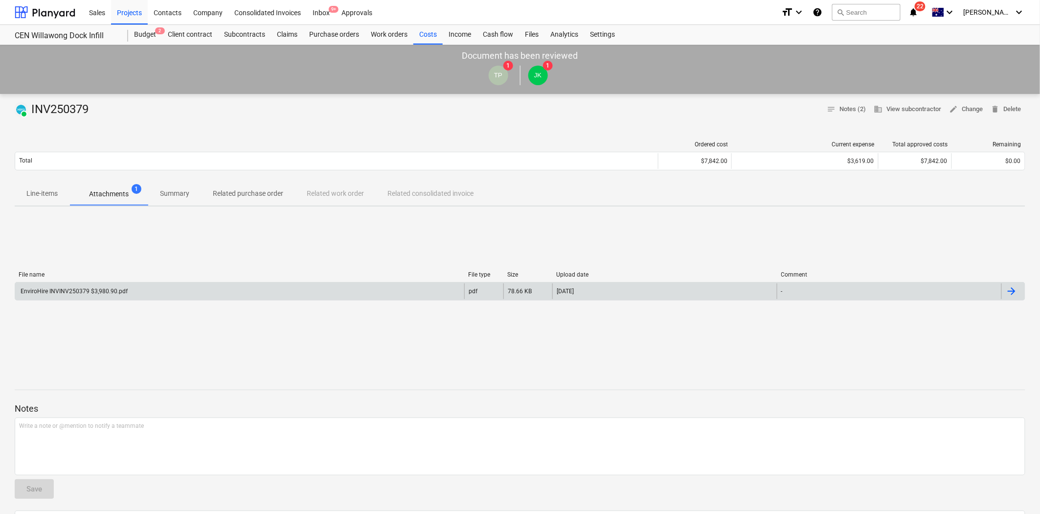
click at [152, 286] on div "EnviroHire INVINV250379 $3,980.90.pdf" at bounding box center [239, 291] width 449 height 16
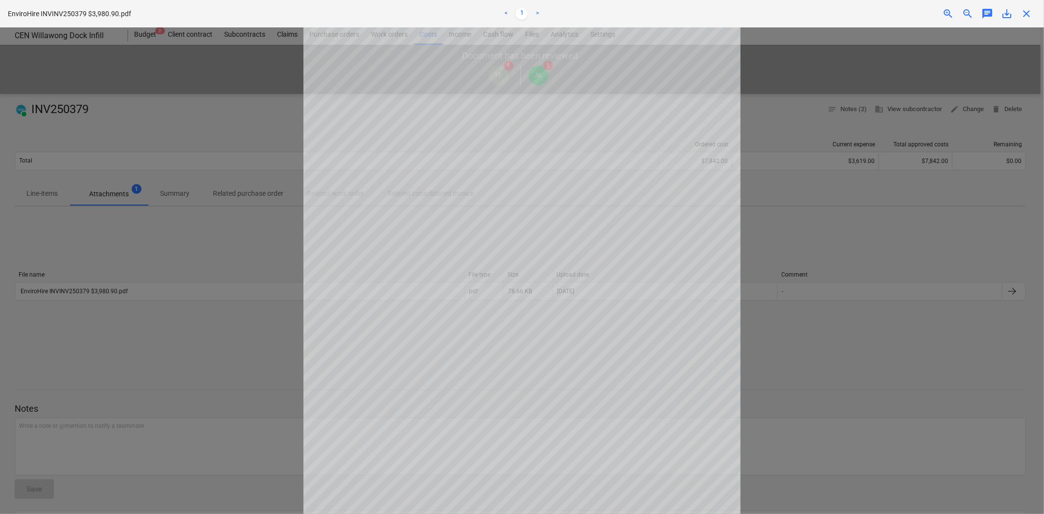
click at [1036, 17] on div "EnviroHire INVINV250379 $3,980.90.pdf < 1 > zoom_in zoom_out chat 0 save_alt cl…" at bounding box center [522, 13] width 1044 height 27
click at [1028, 12] on span "close" at bounding box center [1026, 14] width 12 height 12
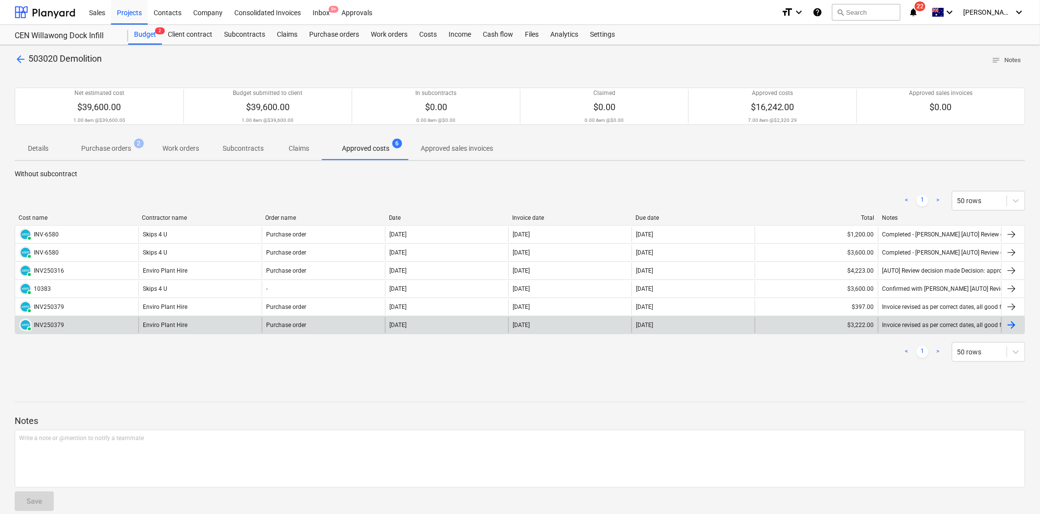
click at [168, 321] on div "Enviro Plant Hire" at bounding box center [199, 325] width 123 height 16
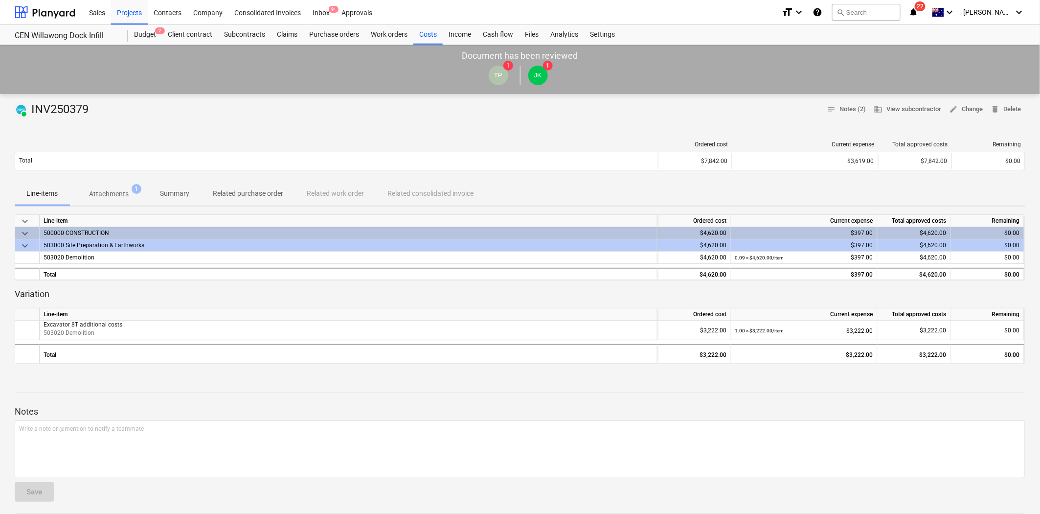
click at [98, 191] on p "Attachments" at bounding box center [109, 194] width 40 height 10
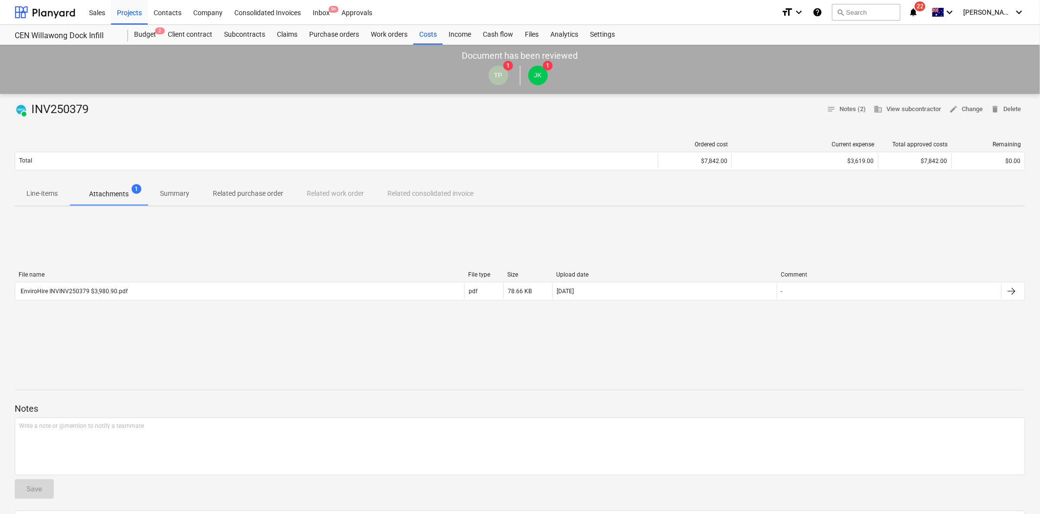
click at [91, 280] on div "File name File type Size Upload date Comment" at bounding box center [520, 276] width 1011 height 11
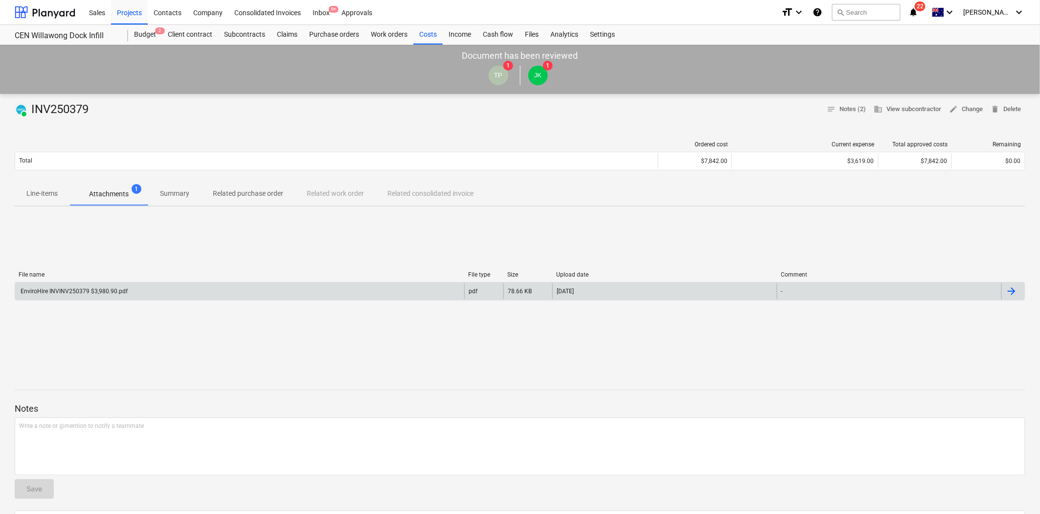
click at [91, 284] on div "EnviroHire INVINV250379 $3,980.90.pdf" at bounding box center [239, 291] width 449 height 16
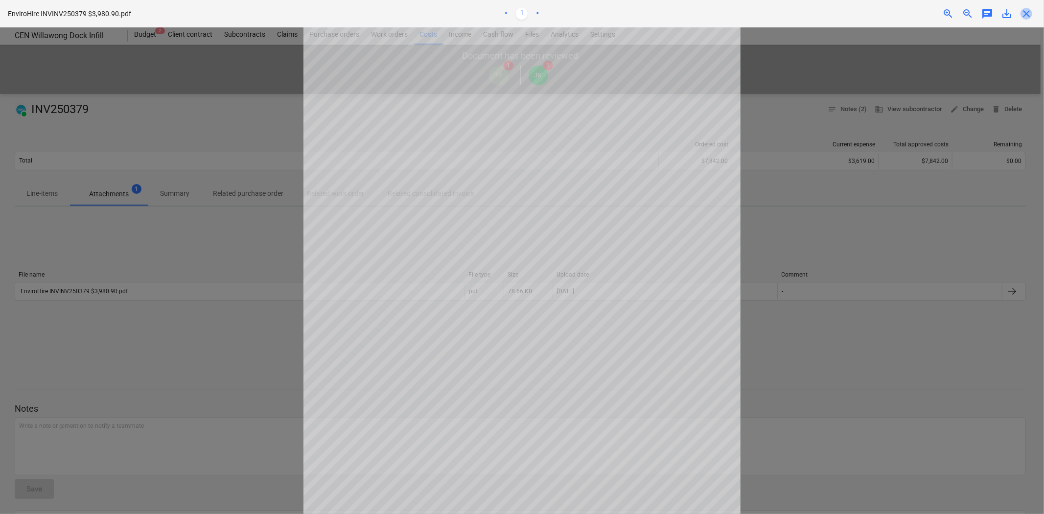
click at [1028, 15] on span "close" at bounding box center [1026, 14] width 12 height 12
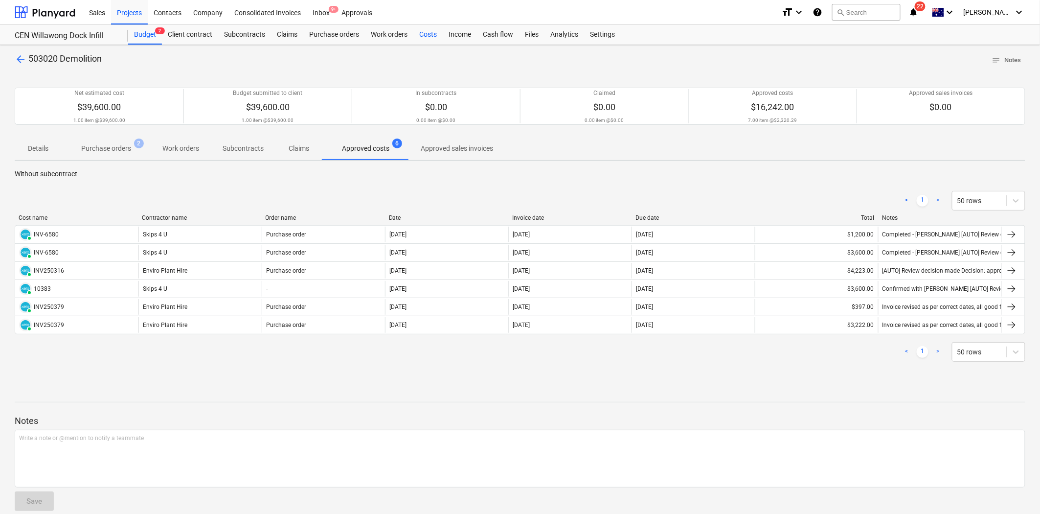
click at [424, 31] on div "Costs" at bounding box center [427, 35] width 29 height 20
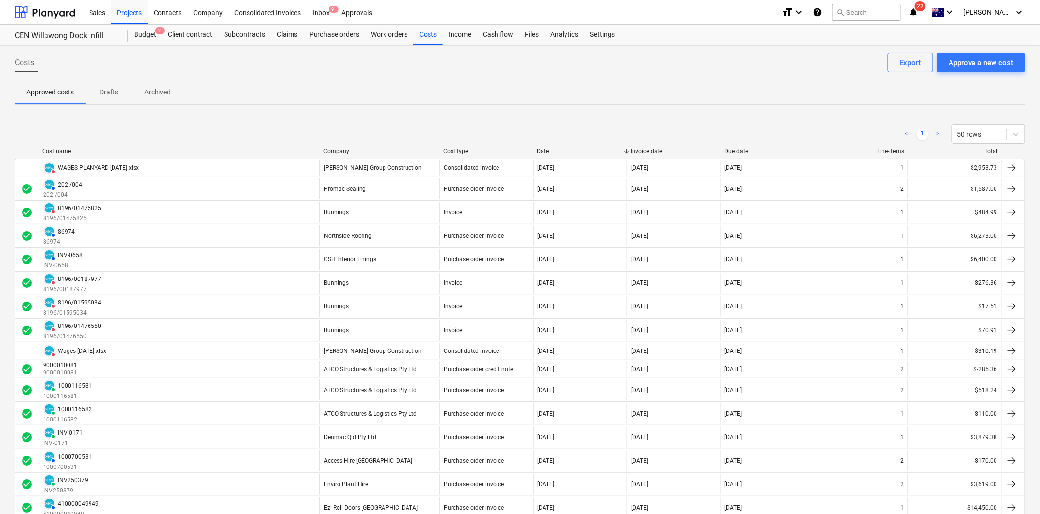
click at [339, 148] on div "Company" at bounding box center [379, 151] width 112 height 7
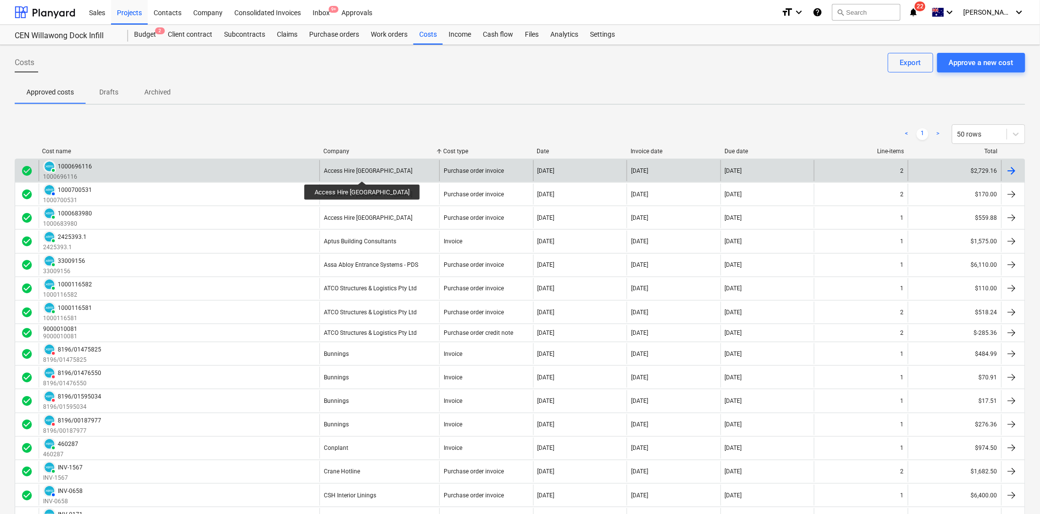
click at [345, 172] on div "Access Hire Australia" at bounding box center [368, 170] width 89 height 7
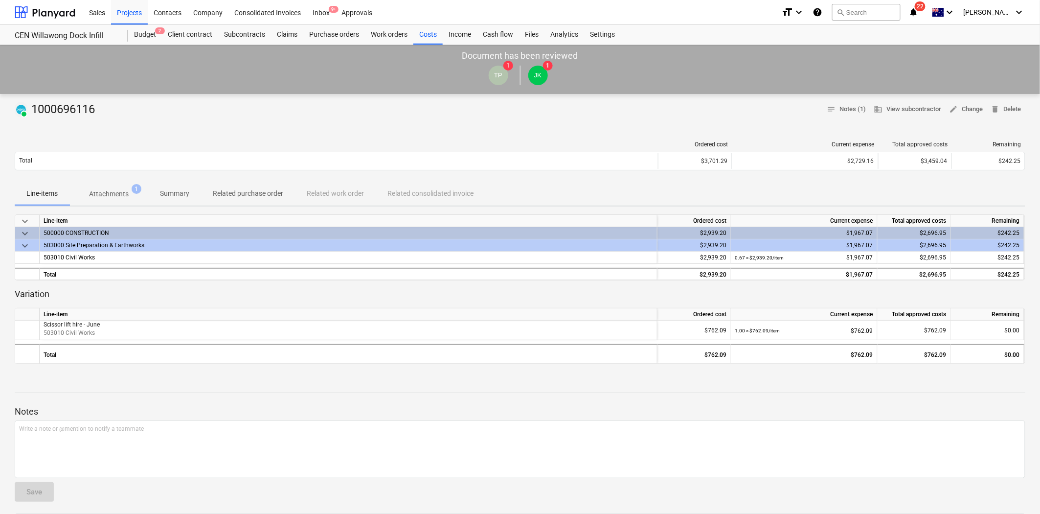
click at [113, 182] on button "Attachments 1" at bounding box center [108, 193] width 79 height 23
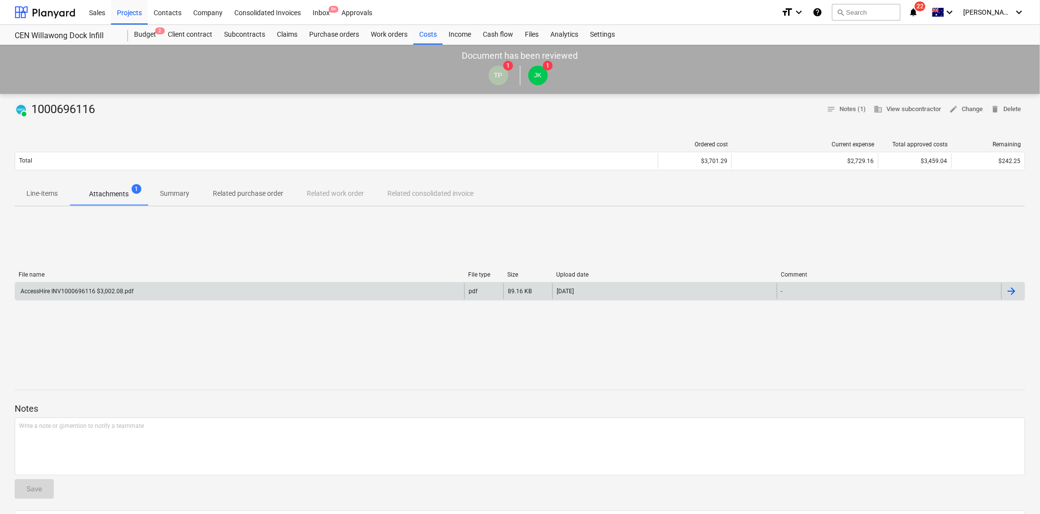
click at [124, 288] on div "AccessHire INV1000696116 $3,002.08.pdf" at bounding box center [76, 291] width 114 height 7
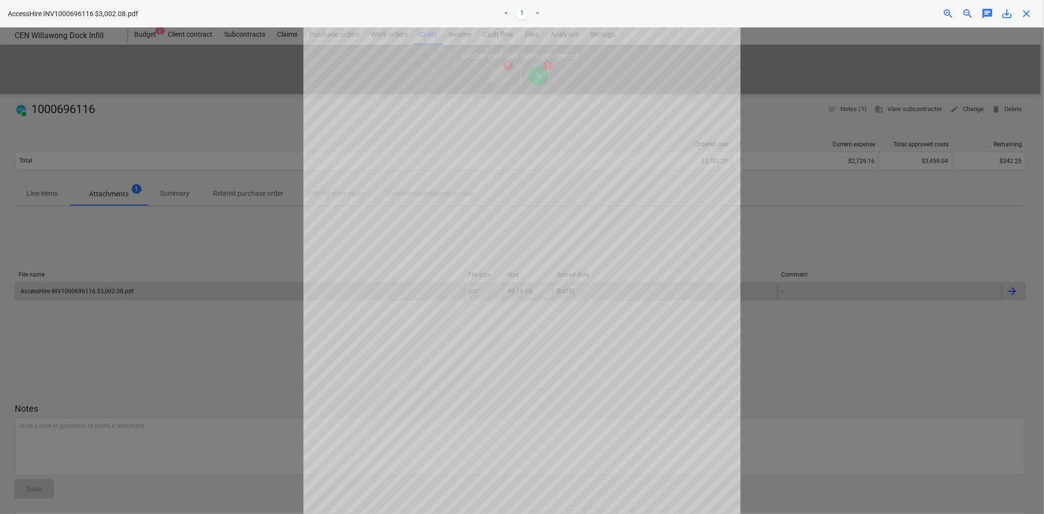
click at [941, 103] on div at bounding box center [522, 270] width 1044 height 486
click at [1030, 6] on div "AccessHire INV1000696116 $3,002.08.pdf < 1 > zoom_in zoom_out chat 0 save_alt c…" at bounding box center [522, 13] width 1044 height 27
click at [1030, 8] on span "close" at bounding box center [1026, 14] width 12 height 12
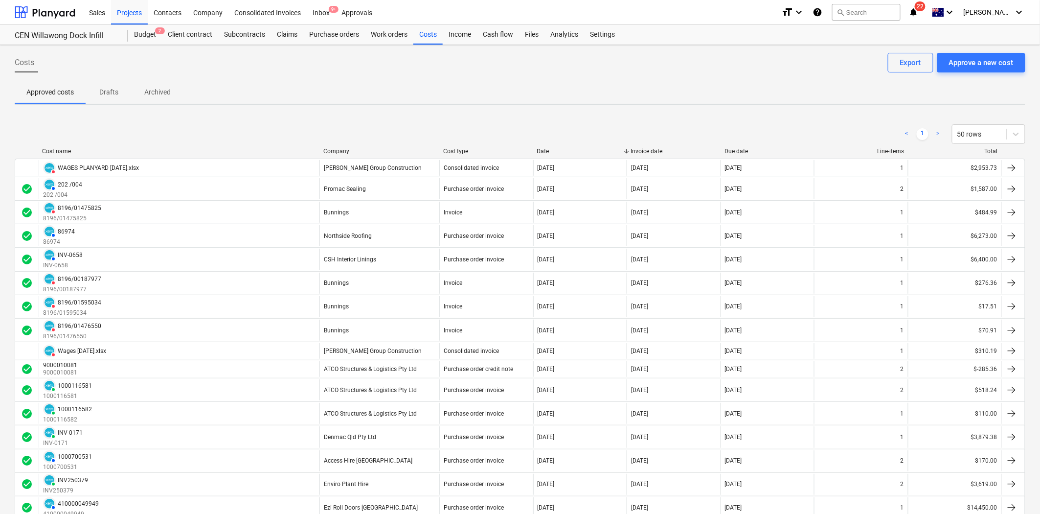
click at [342, 145] on div "< 1 > 50 rows" at bounding box center [520, 133] width 1011 height 27
click at [341, 147] on div "< 1 > 50 rows" at bounding box center [520, 133] width 1011 height 27
click at [341, 150] on div "Company" at bounding box center [379, 151] width 112 height 7
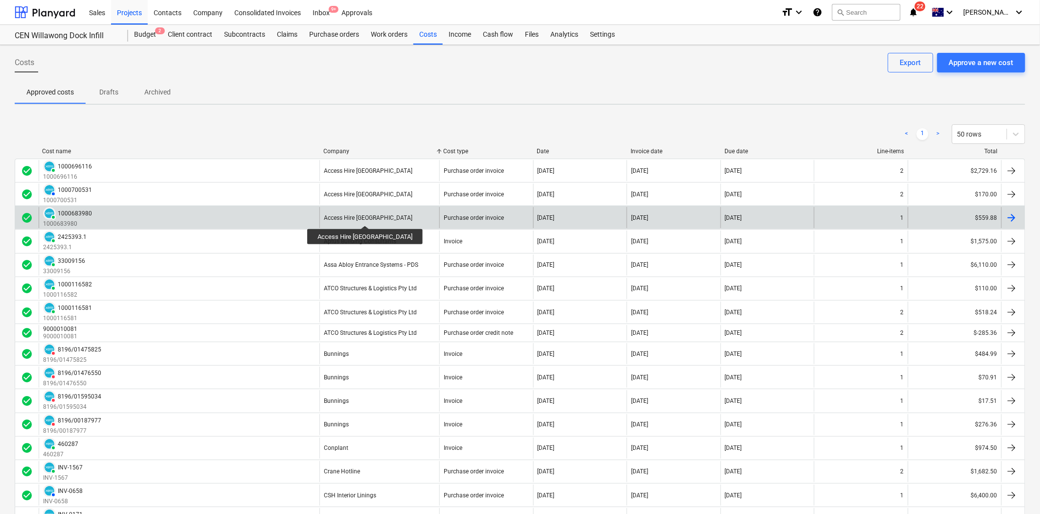
click at [347, 217] on div "Access Hire Australia" at bounding box center [368, 217] width 89 height 7
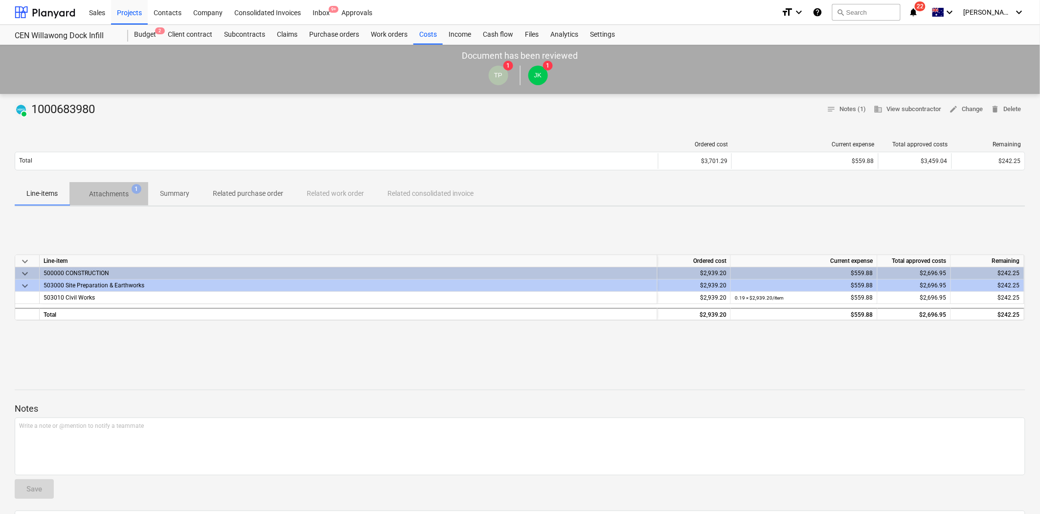
click at [115, 202] on span "Attachments 1" at bounding box center [108, 194] width 79 height 18
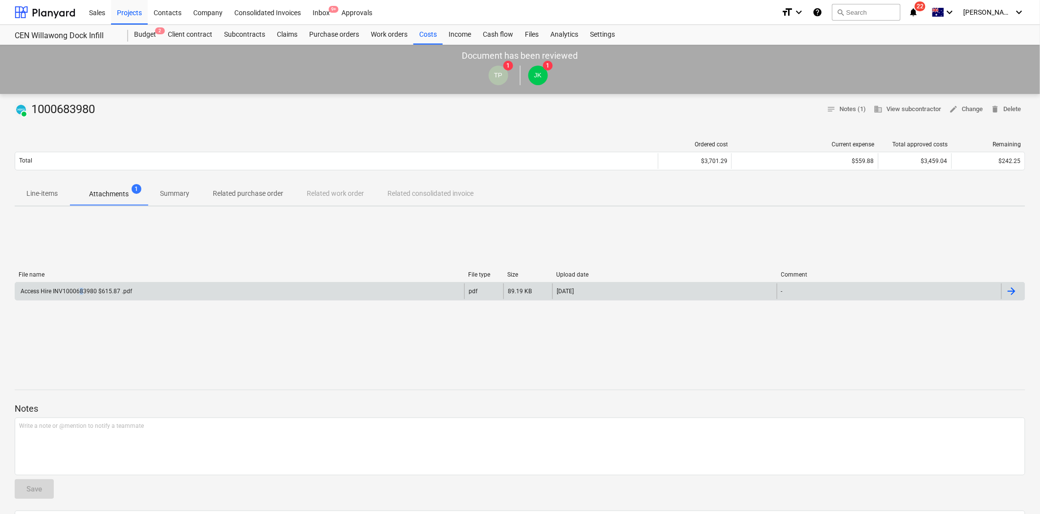
click at [79, 298] on div "Access Hire INV1000683980 $615.87 .pdf" at bounding box center [239, 291] width 449 height 16
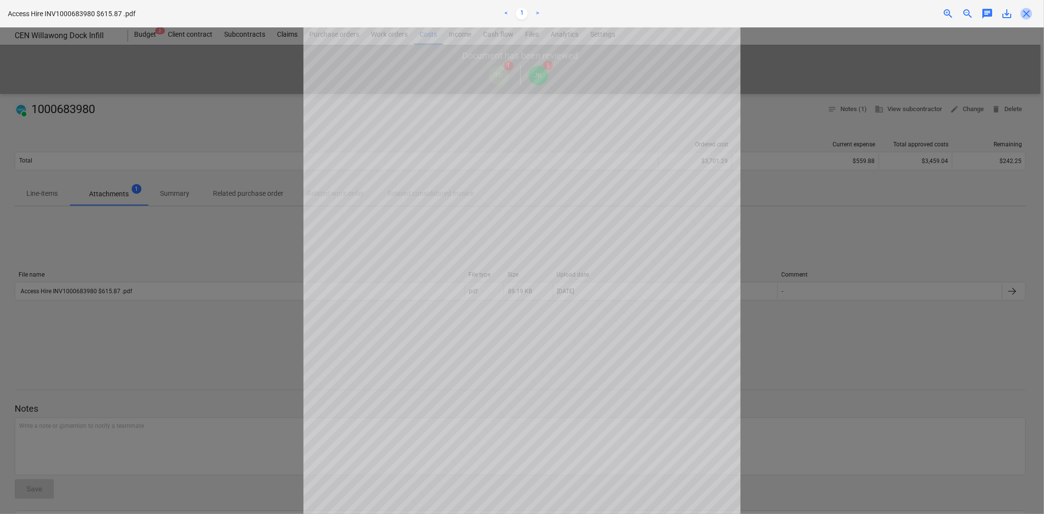
click at [1025, 9] on span "close" at bounding box center [1026, 14] width 12 height 12
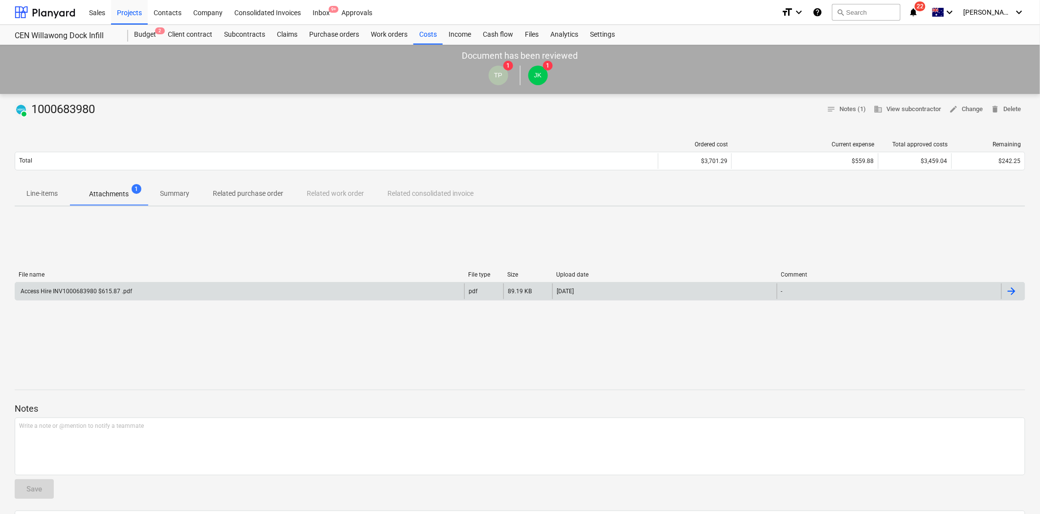
click at [253, 295] on div "Access Hire INV1000683980 $615.87 .pdf" at bounding box center [239, 291] width 449 height 16
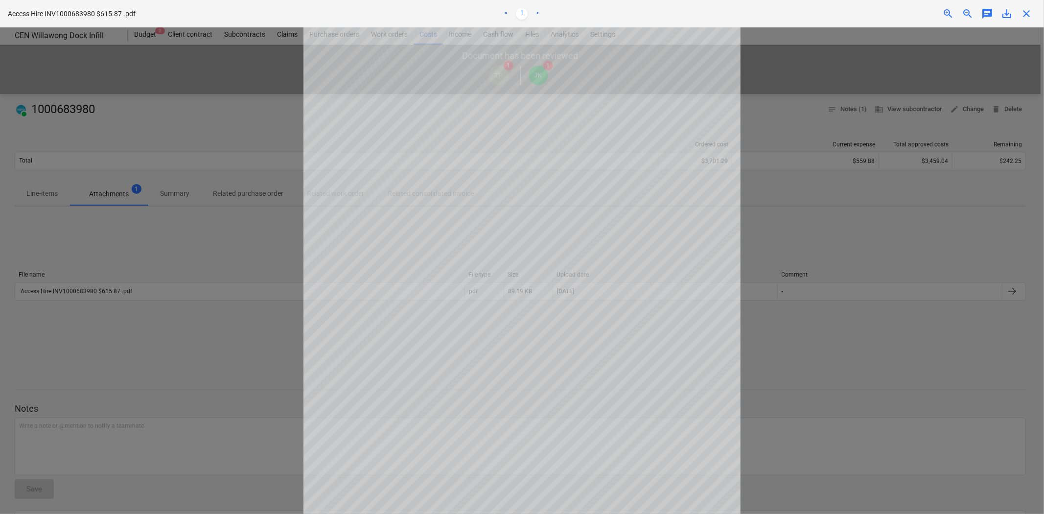
click at [1031, 13] on span "close" at bounding box center [1026, 14] width 12 height 12
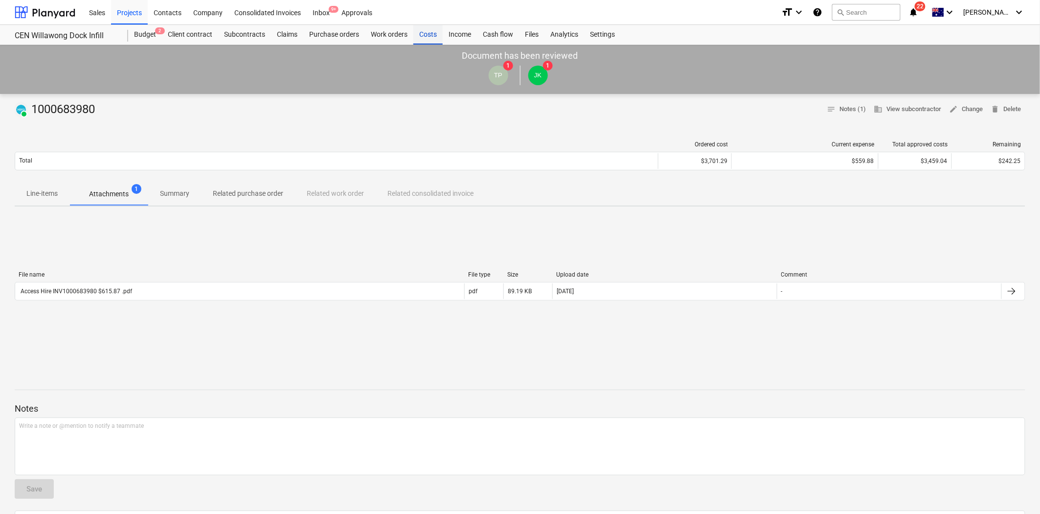
click at [433, 34] on div "Costs" at bounding box center [427, 35] width 29 height 20
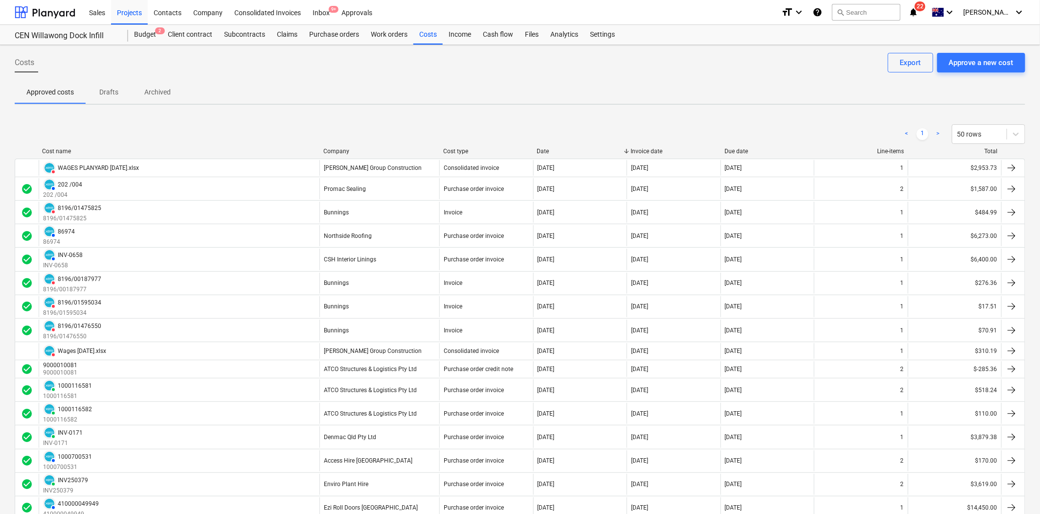
click at [345, 148] on div "Company" at bounding box center [379, 151] width 112 height 7
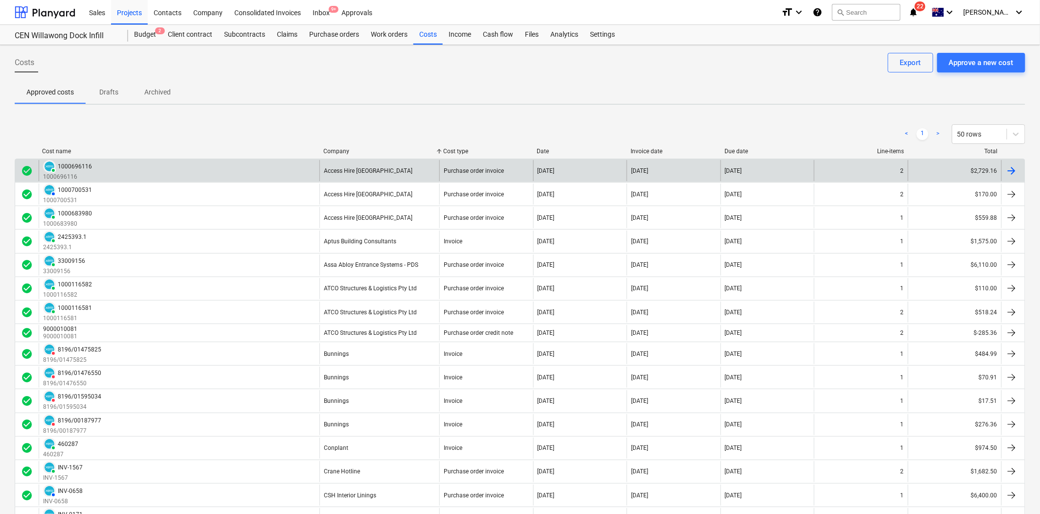
click at [377, 162] on div "Access Hire Australia" at bounding box center [379, 170] width 120 height 21
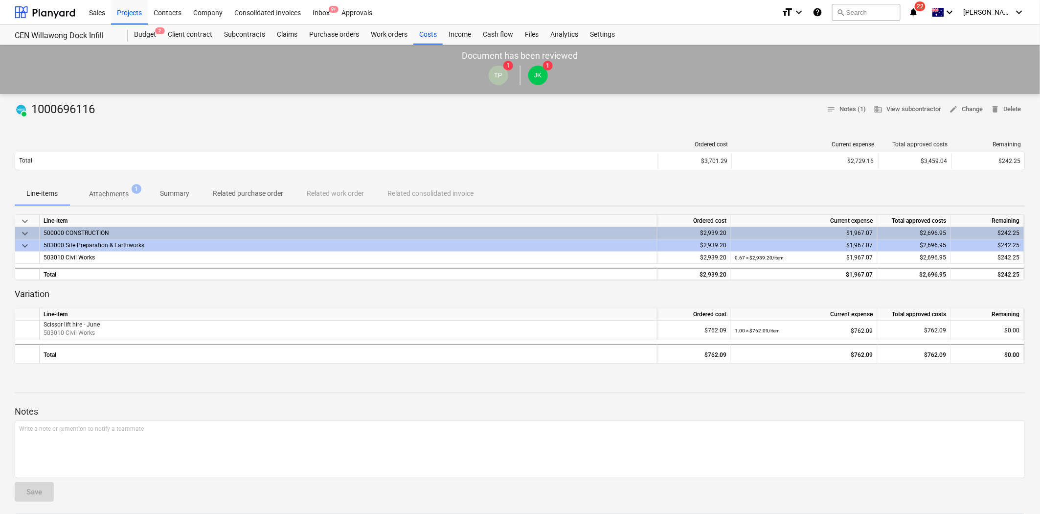
click at [113, 197] on p "Attachments" at bounding box center [109, 194] width 40 height 10
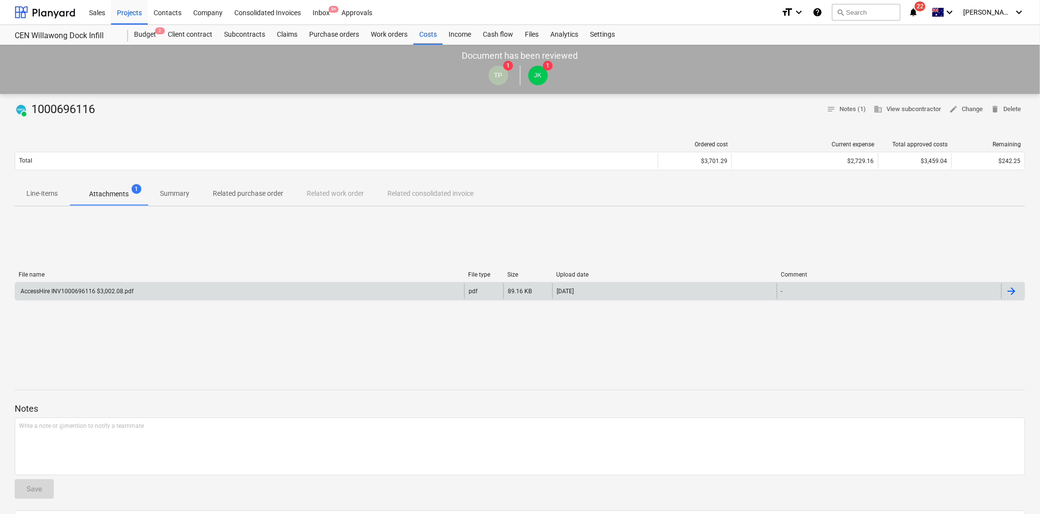
click at [134, 287] on div "AccessHire INV1000696116 $3,002.08.pdf" at bounding box center [239, 291] width 449 height 16
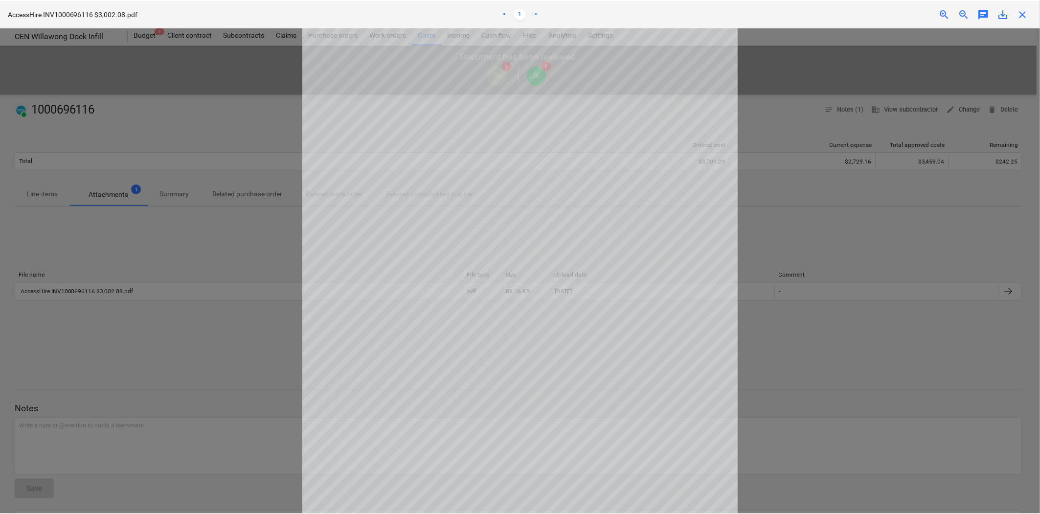
scroll to position [55, 0]
click at [1025, 13] on span "close" at bounding box center [1026, 14] width 12 height 12
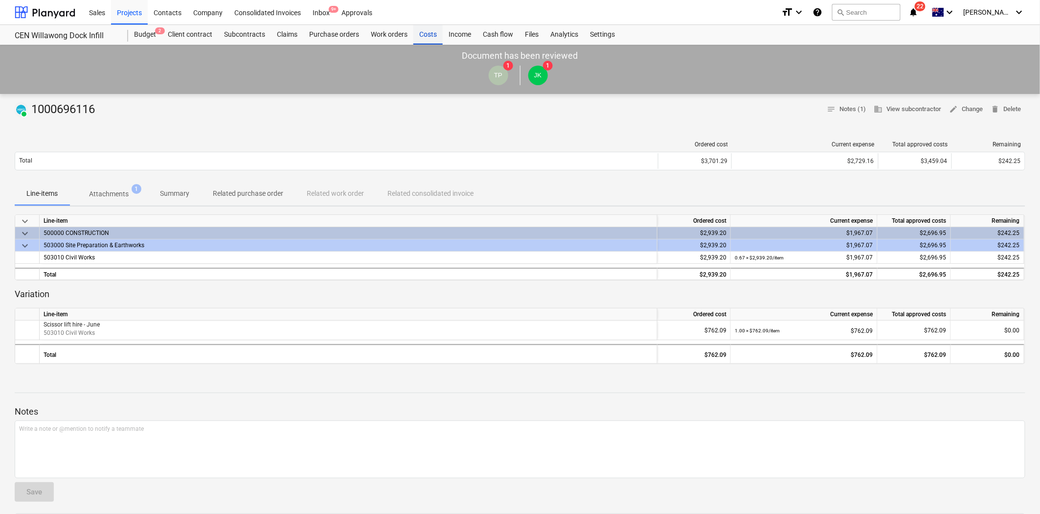
click at [428, 32] on div "Costs" at bounding box center [427, 35] width 29 height 20
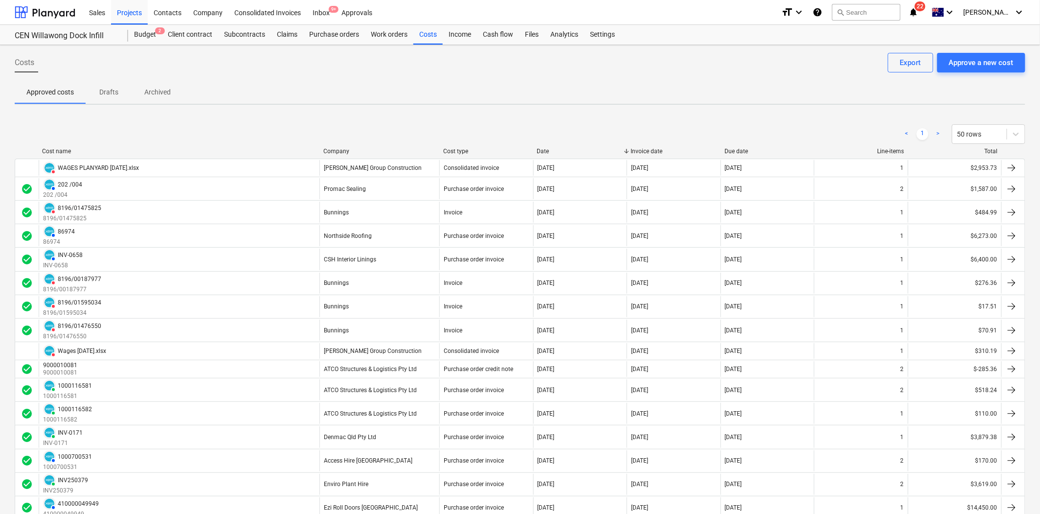
click at [337, 143] on div "< 1 > 50 rows" at bounding box center [520, 133] width 1011 height 27
click at [339, 145] on div "< 1 > 50 rows" at bounding box center [520, 133] width 1011 height 27
click at [340, 151] on div "Company" at bounding box center [379, 151] width 112 height 7
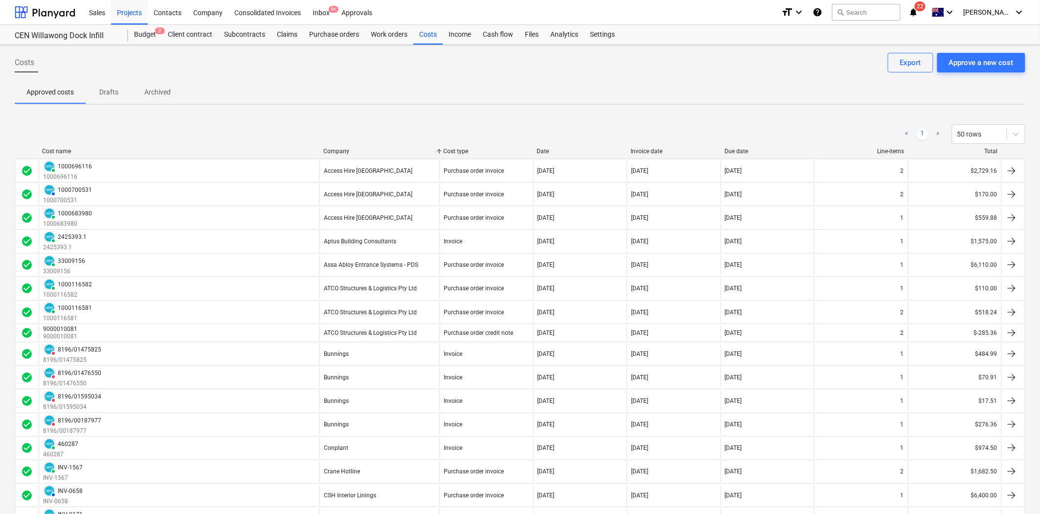
click at [347, 223] on div "Access Hire Australia" at bounding box center [379, 217] width 120 height 21
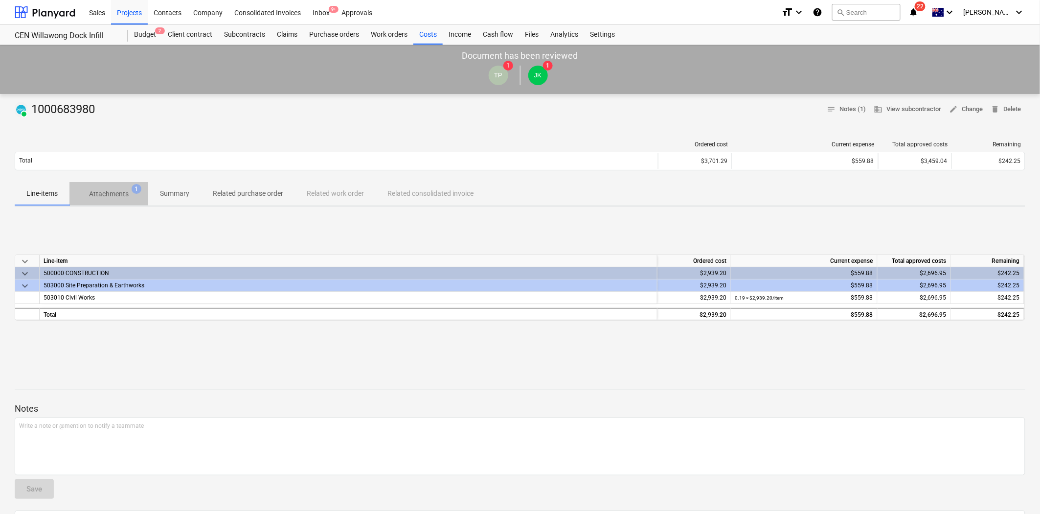
click at [127, 197] on p "Attachments" at bounding box center [109, 194] width 40 height 10
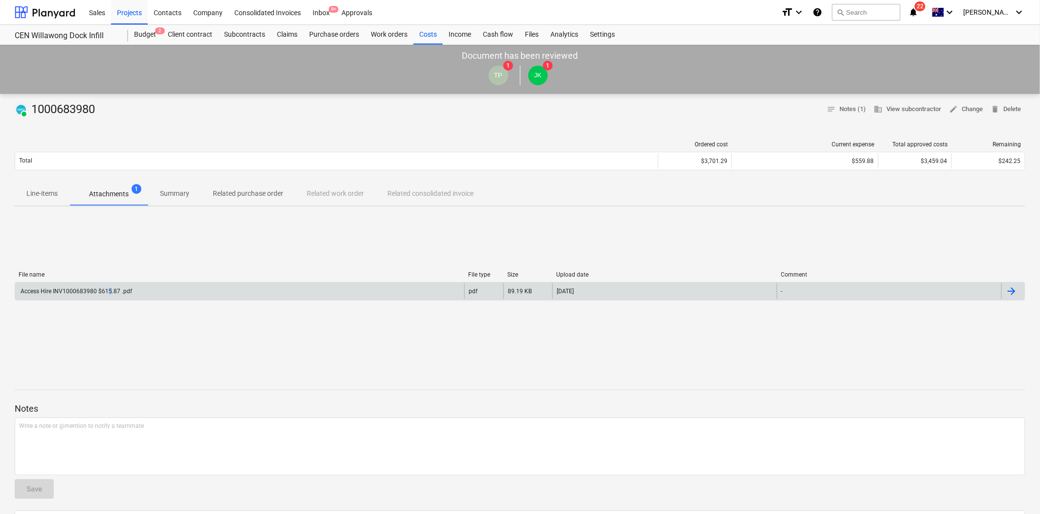
click at [108, 290] on div "Access Hire INV1000683980 $615.87 .pdf" at bounding box center [75, 291] width 113 height 7
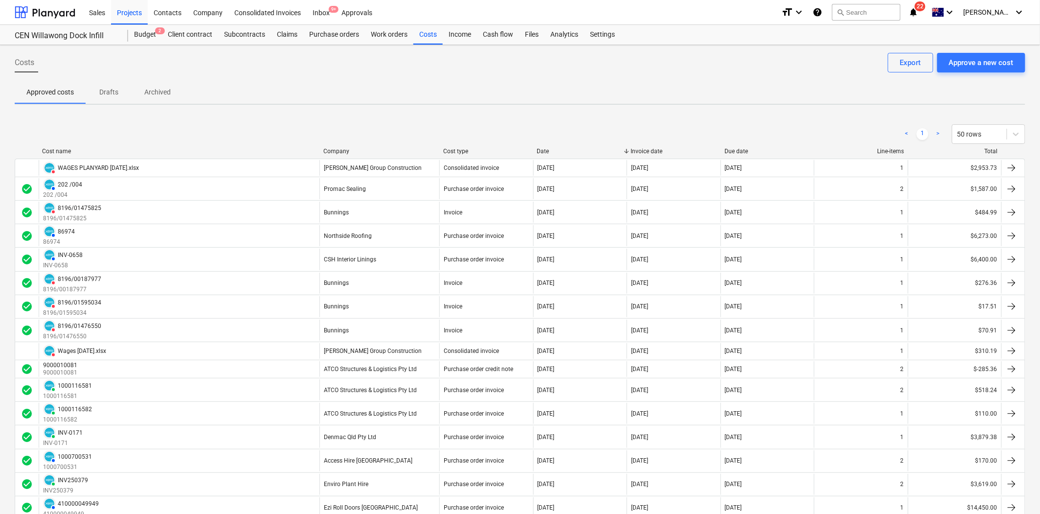
click at [347, 142] on div "< 1 > 50 rows" at bounding box center [520, 134] width 1011 height 20
click at [339, 149] on div "Company" at bounding box center [379, 151] width 112 height 7
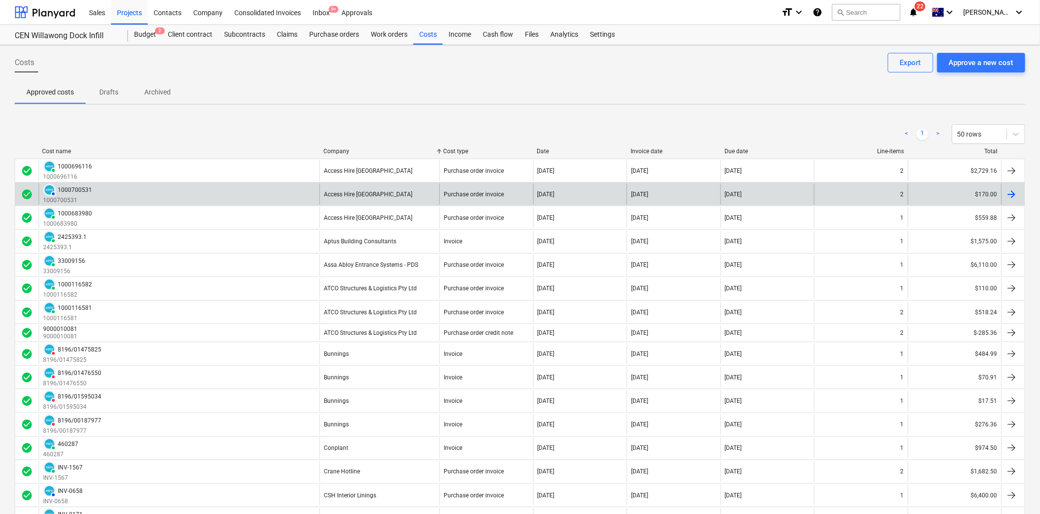
click at [317, 193] on div "AUTHORISED 1000700531 1000700531" at bounding box center [179, 193] width 281 height 21
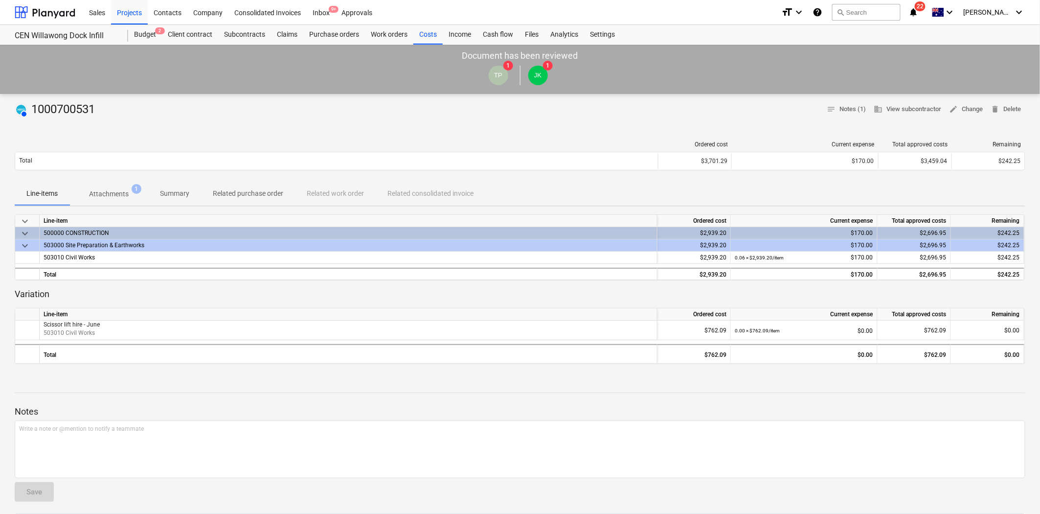
click at [125, 187] on span "Attachments 1" at bounding box center [108, 194] width 79 height 18
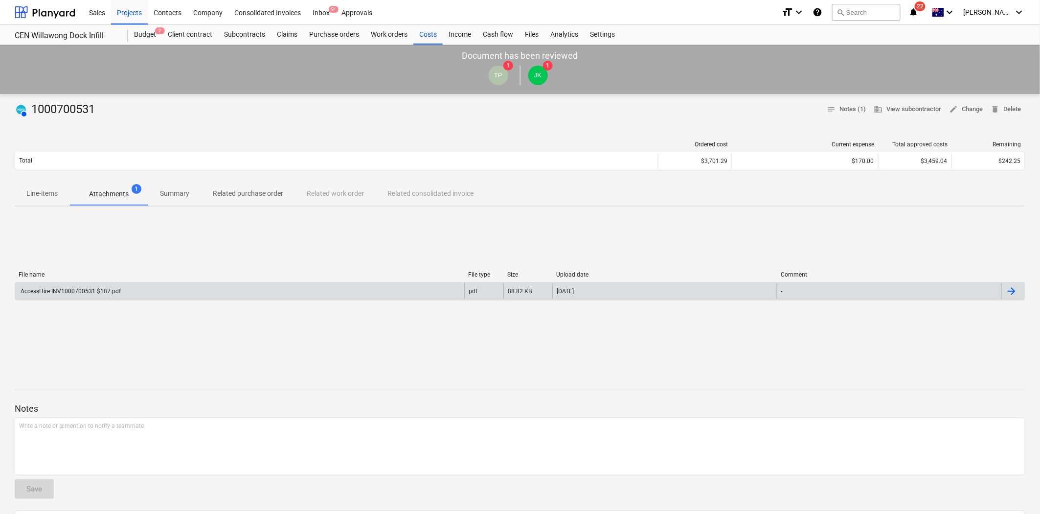
click at [75, 291] on div "AccessHire INV1000700531 $187.pdf" at bounding box center [70, 291] width 102 height 7
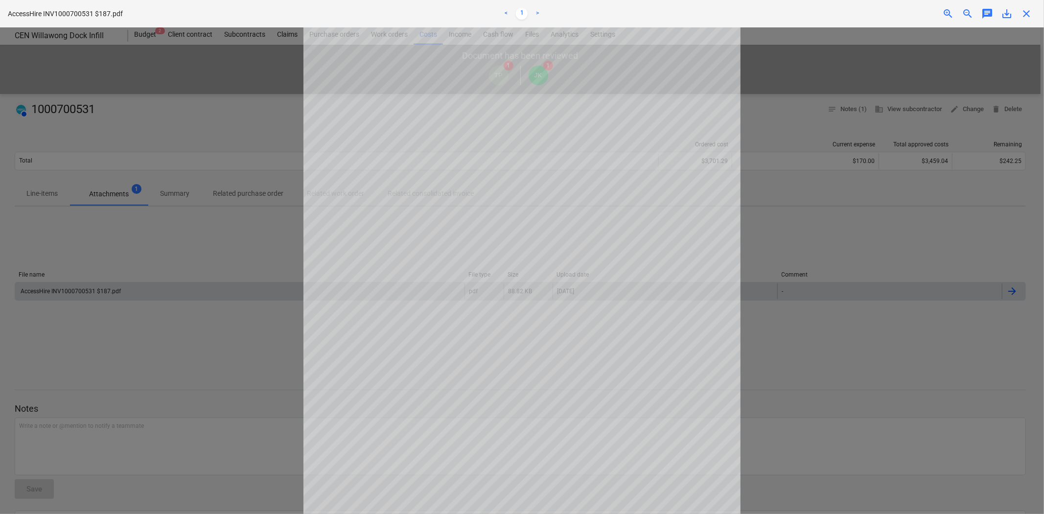
click at [1026, 14] on span "close" at bounding box center [1026, 14] width 12 height 12
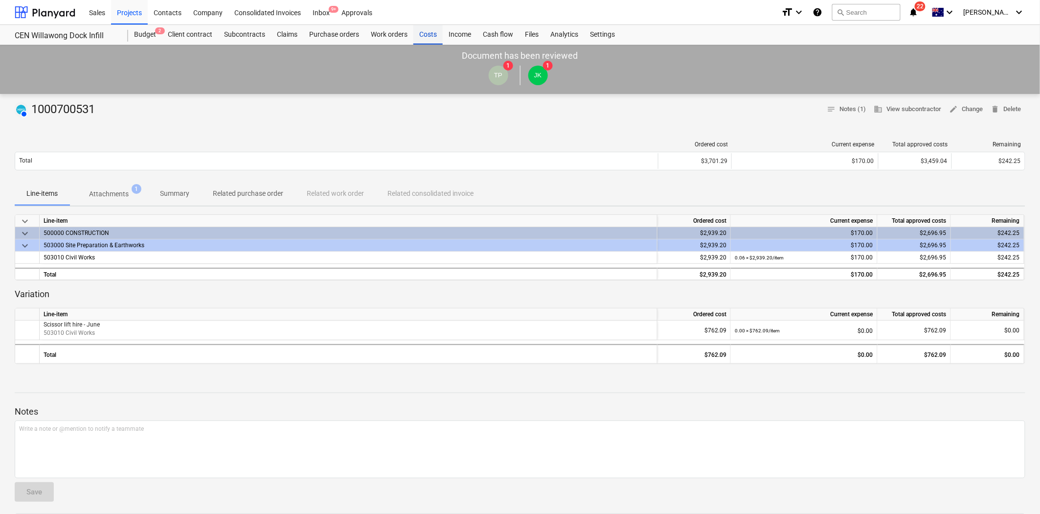
click at [441, 35] on div "Costs" at bounding box center [427, 35] width 29 height 20
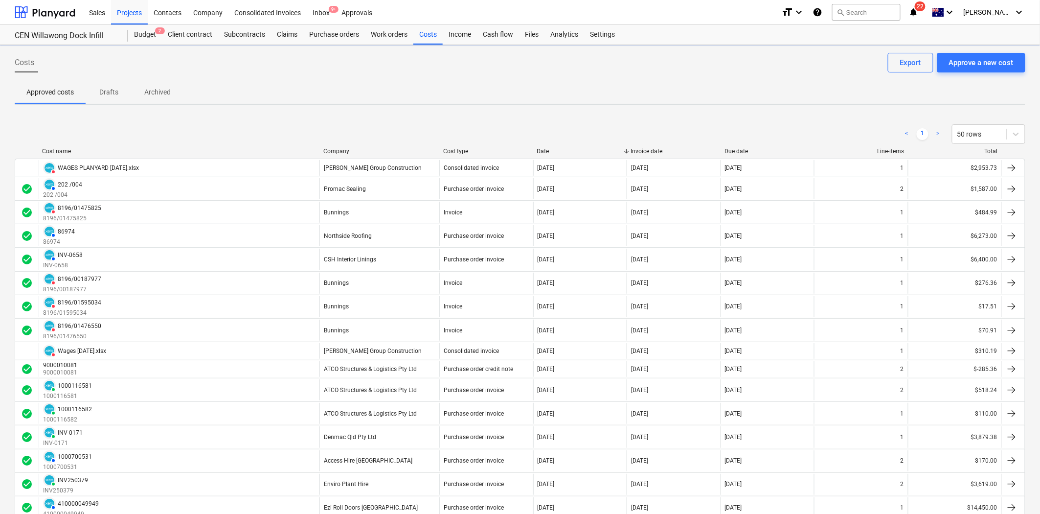
click at [346, 148] on div "Company" at bounding box center [379, 151] width 112 height 7
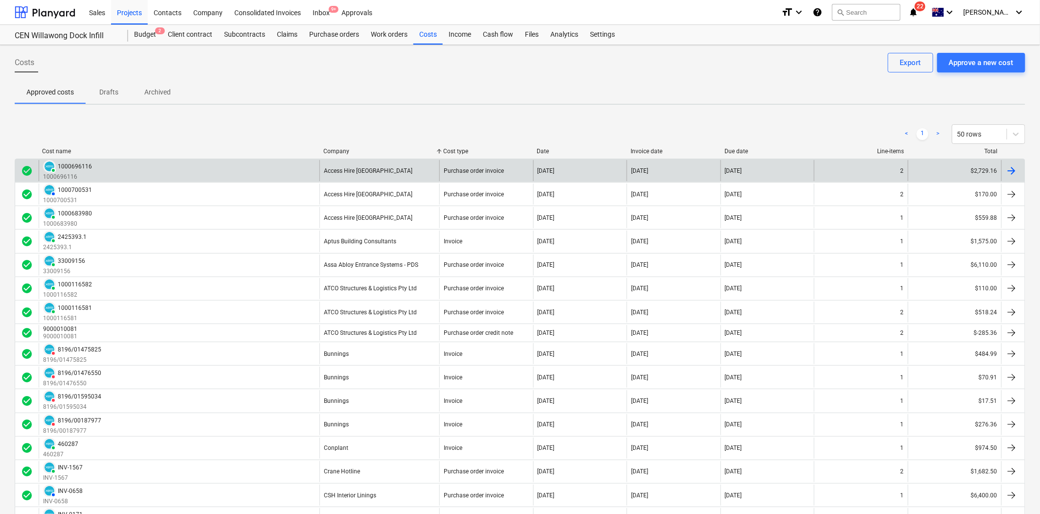
click at [399, 164] on div "Access Hire Australia" at bounding box center [379, 170] width 120 height 21
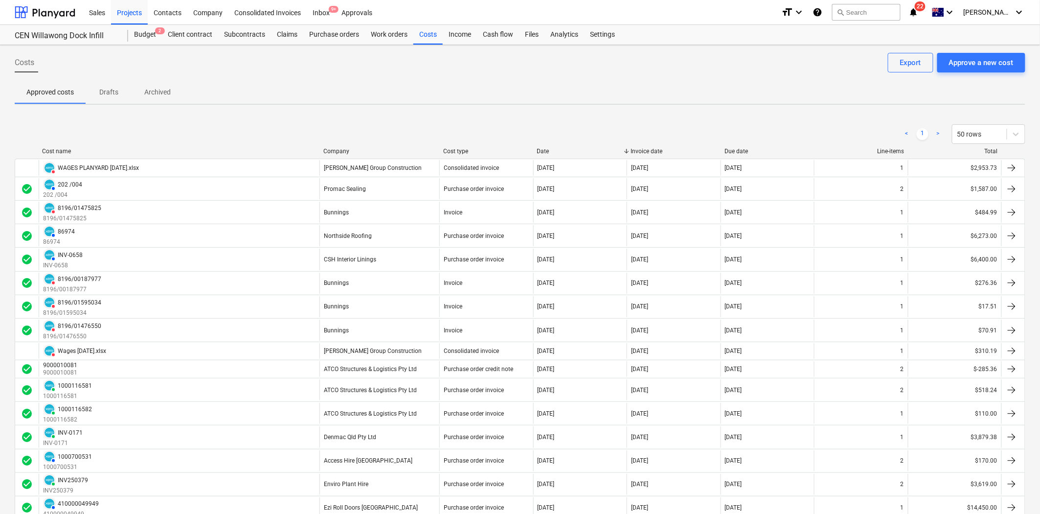
click at [340, 149] on div "Company" at bounding box center [379, 151] width 112 height 7
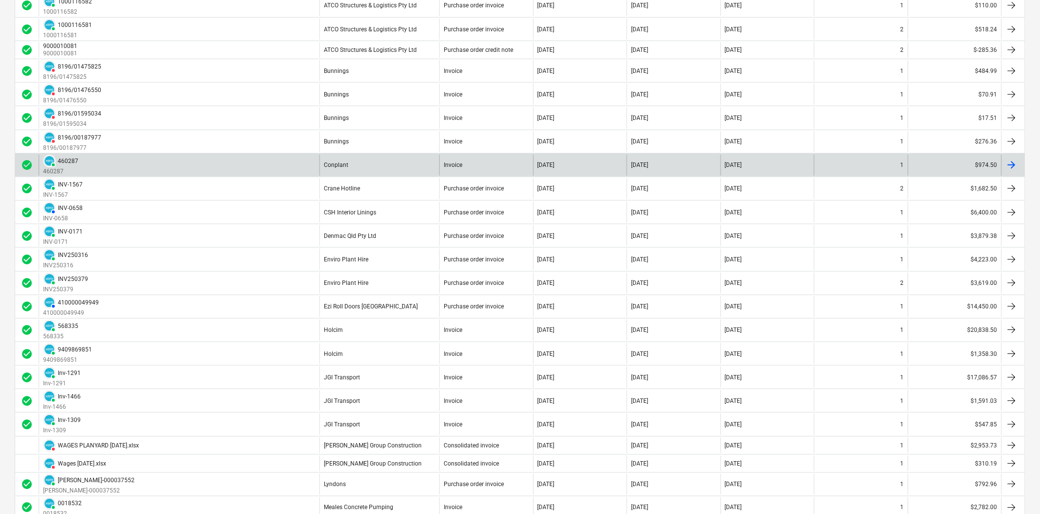
scroll to position [284, 0]
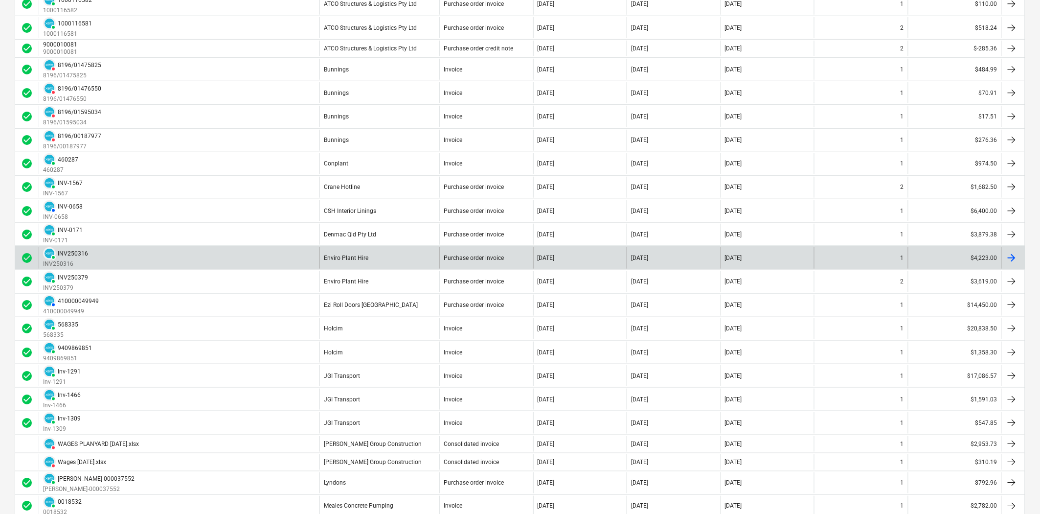
click at [437, 258] on div "Enviro Plant Hire" at bounding box center [379, 257] width 120 height 21
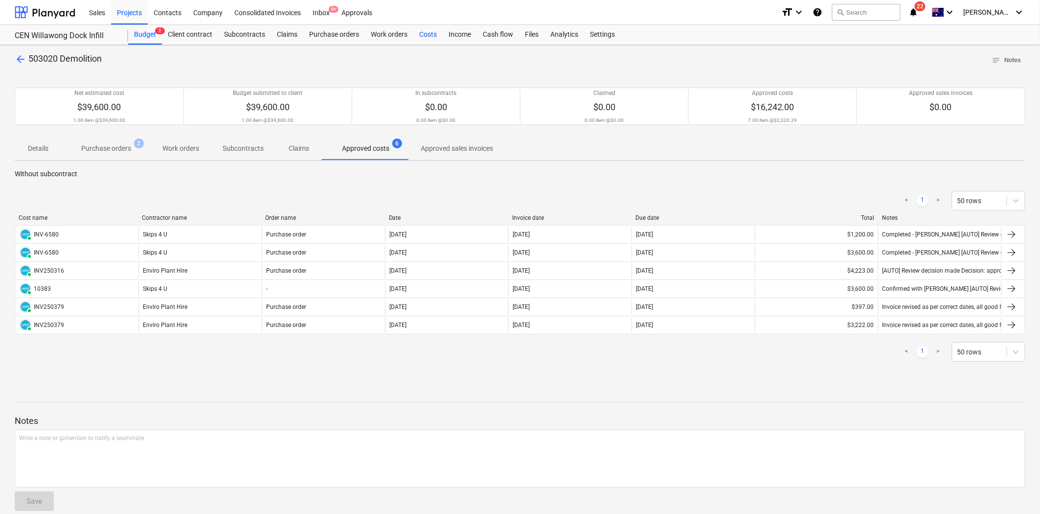
click at [433, 27] on div "Costs" at bounding box center [427, 35] width 29 height 20
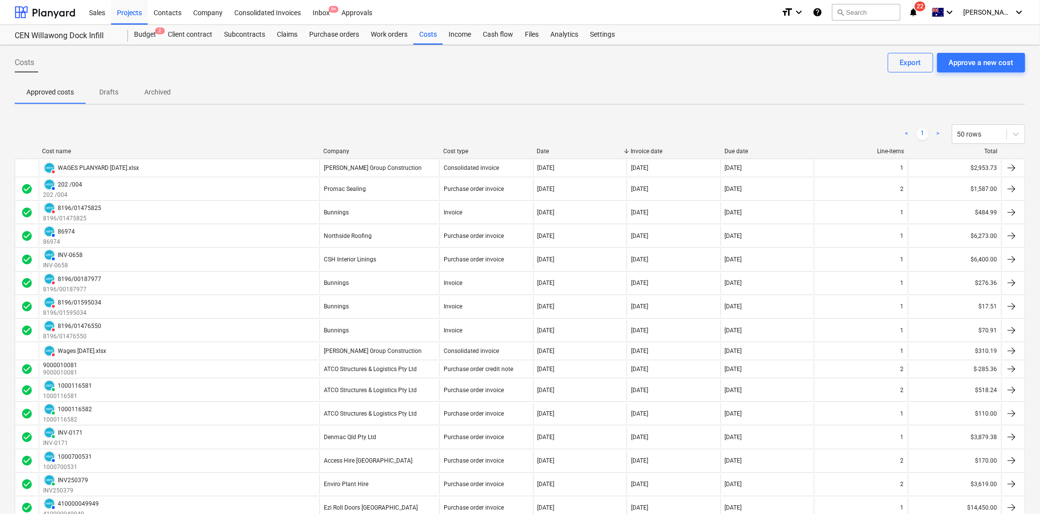
click at [473, 94] on div "Approved costs Drafts Archived" at bounding box center [520, 91] width 1011 height 23
click at [30, 64] on span "Costs" at bounding box center [25, 63] width 20 height 12
click at [901, 13] on button "search Search" at bounding box center [866, 12] width 68 height 17
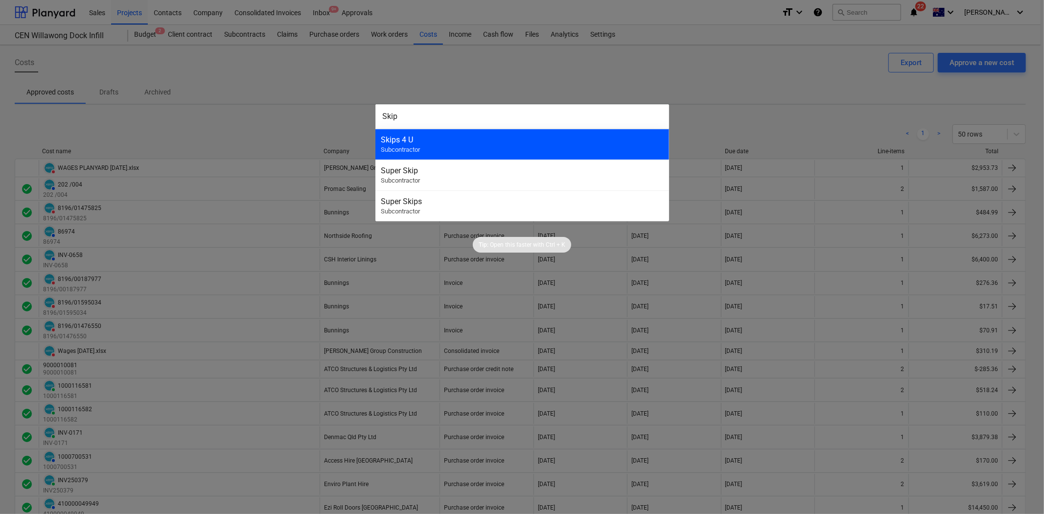
type input "Skip"
click at [476, 135] on div "Skips 4 U" at bounding box center [522, 139] width 282 height 9
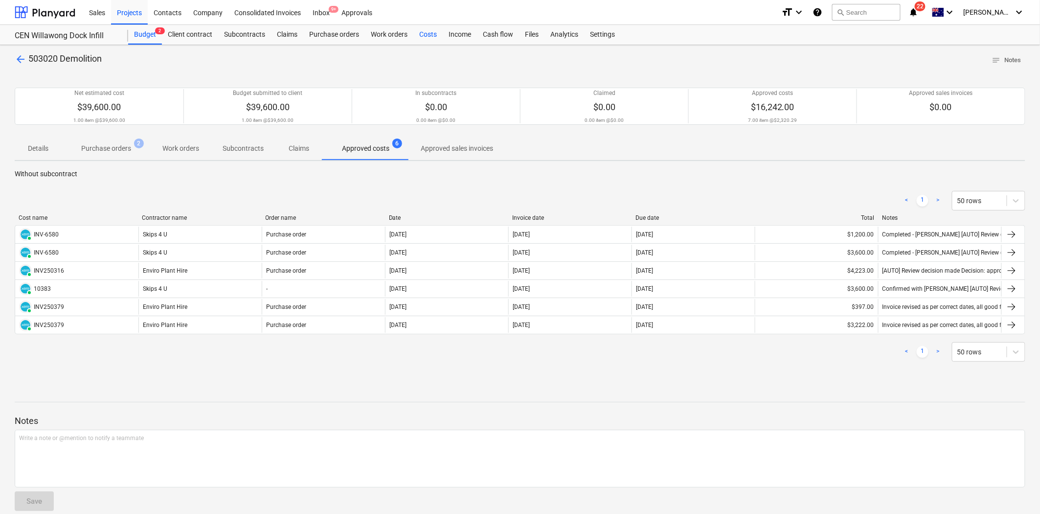
click at [440, 31] on div "Budget 2 Client contract Subcontracts Claims Purchase orders Work orders Costs …" at bounding box center [576, 35] width 897 height 20
click at [434, 32] on div "Costs" at bounding box center [427, 35] width 29 height 20
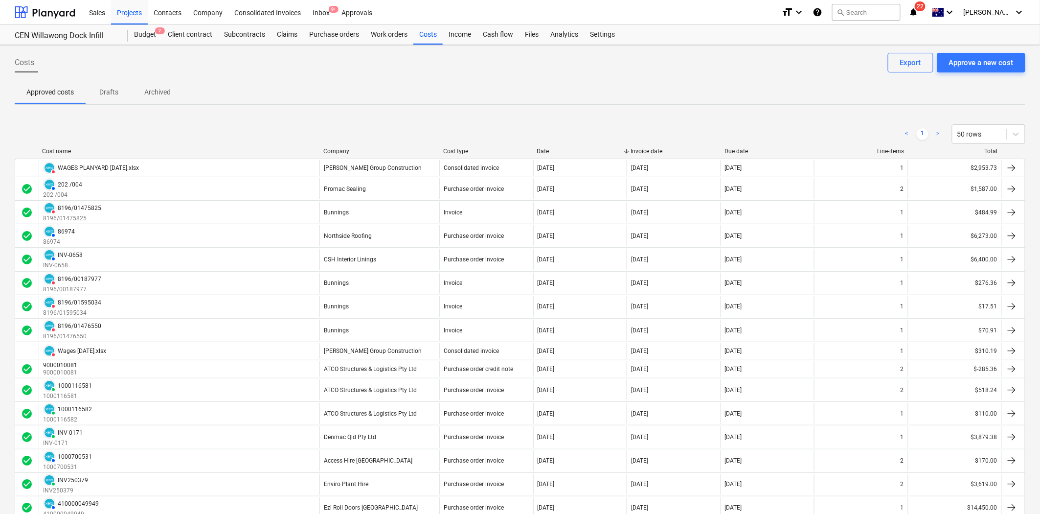
click at [332, 153] on div "Company" at bounding box center [379, 151] width 112 height 7
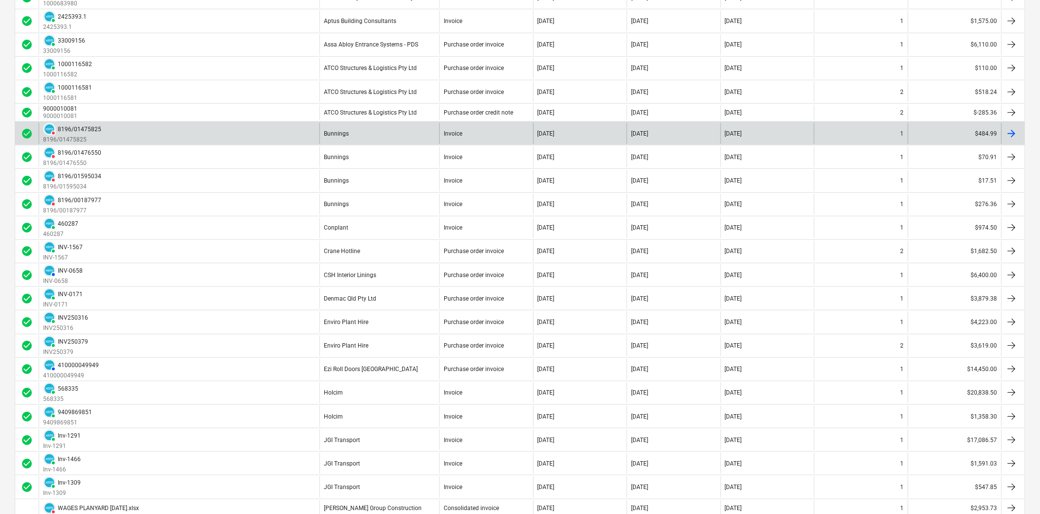
scroll to position [221, 0]
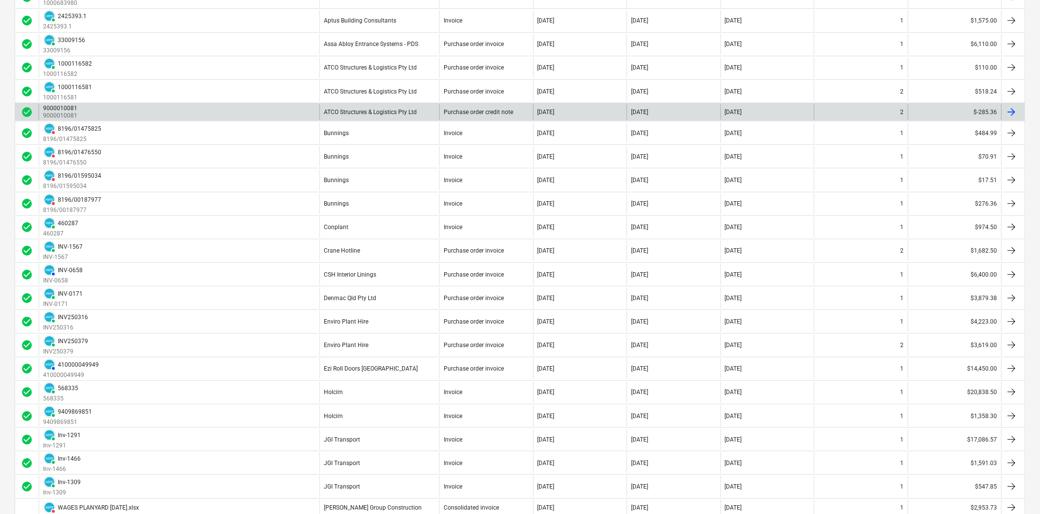
click at [338, 111] on div "ATCO Structures & Logistics Pty Ltd" at bounding box center [370, 112] width 93 height 7
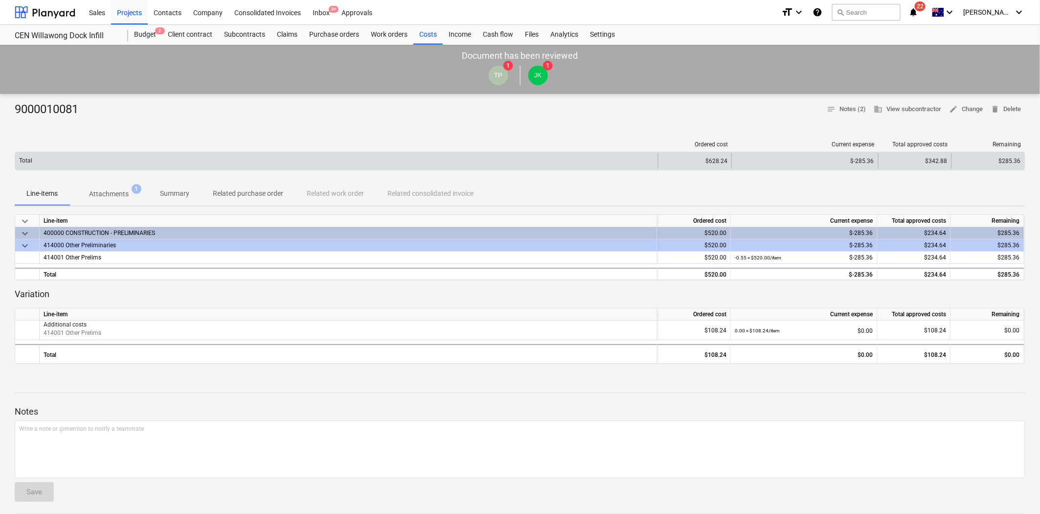
click at [617, 160] on div "Total" at bounding box center [336, 161] width 643 height 16
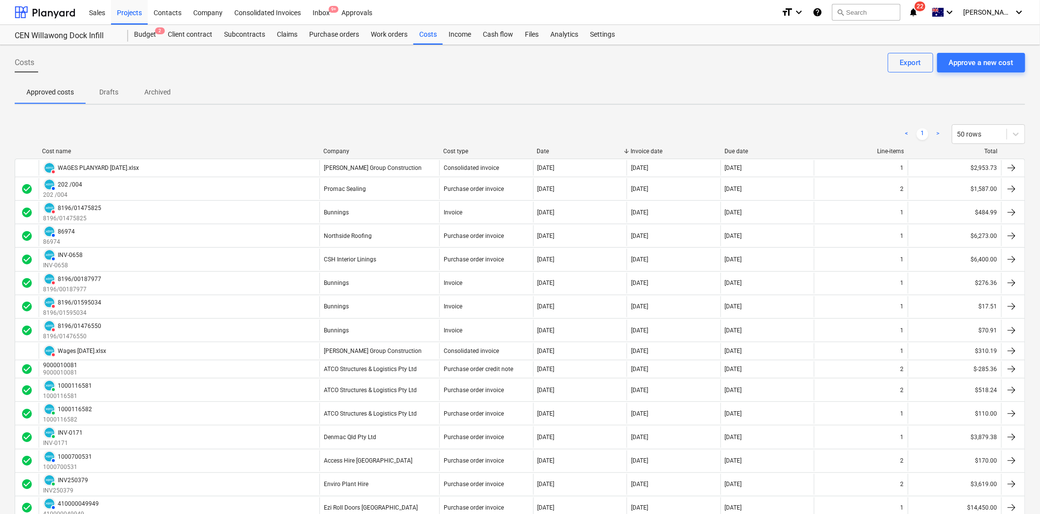
click at [342, 149] on div "Company" at bounding box center [379, 151] width 112 height 7
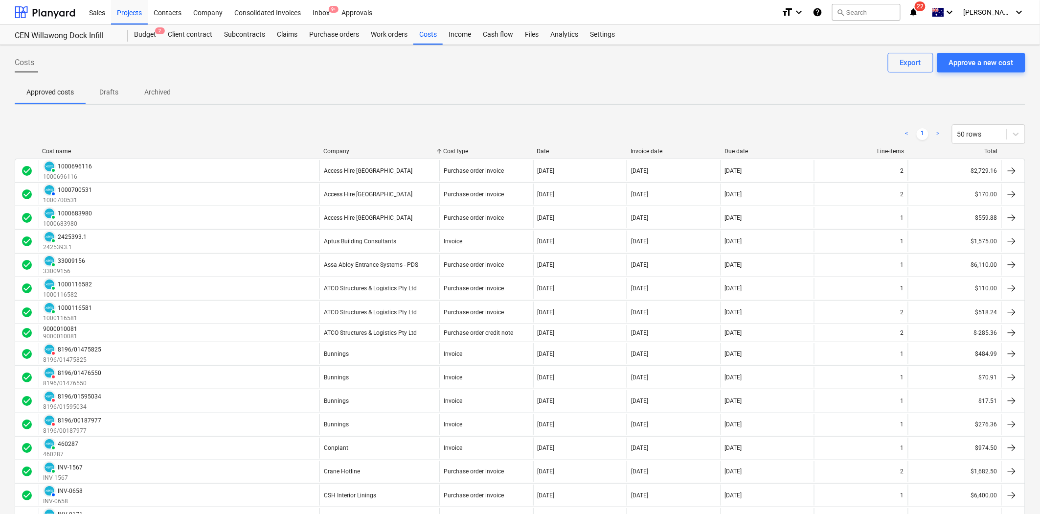
click at [343, 148] on div "Company" at bounding box center [379, 151] width 112 height 7
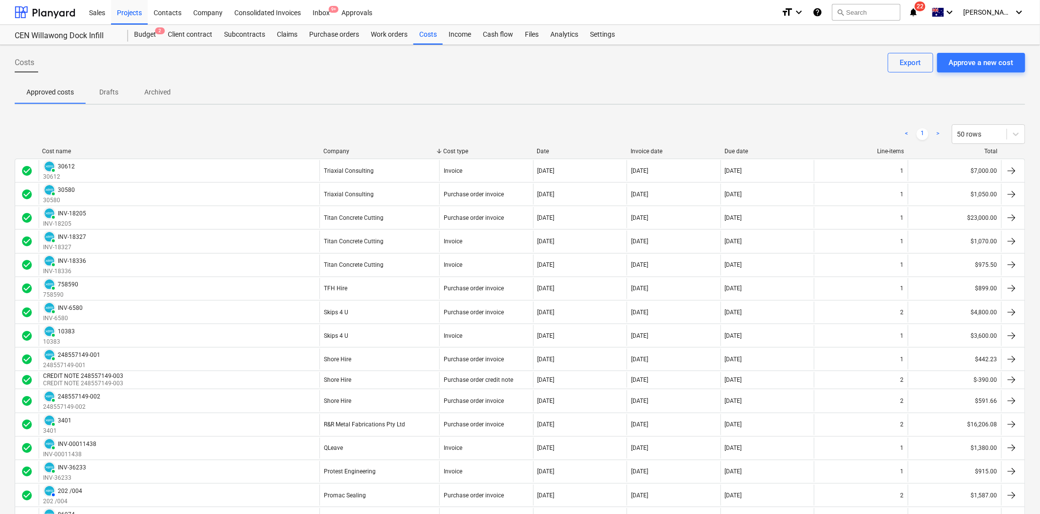
click at [341, 150] on div "Company" at bounding box center [379, 151] width 112 height 7
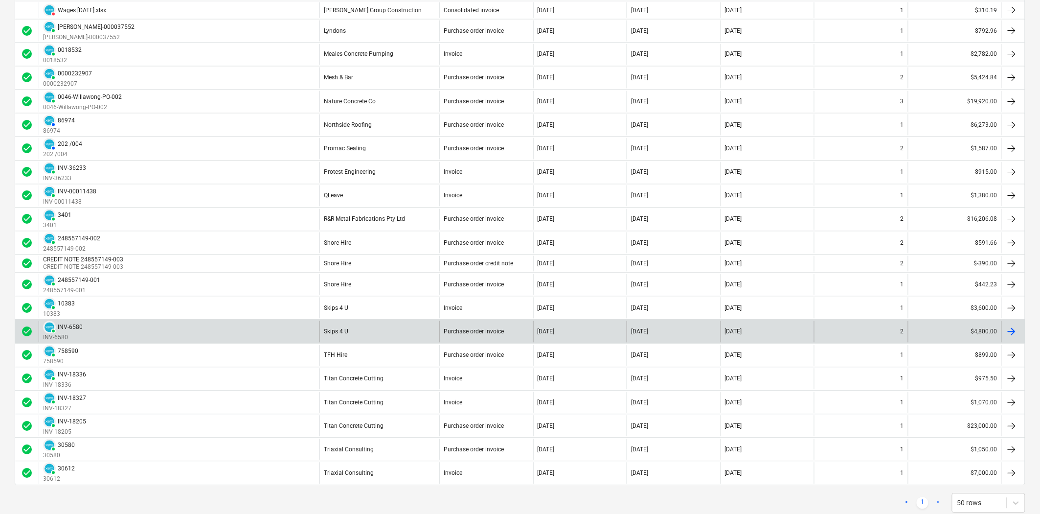
scroll to position [764, 0]
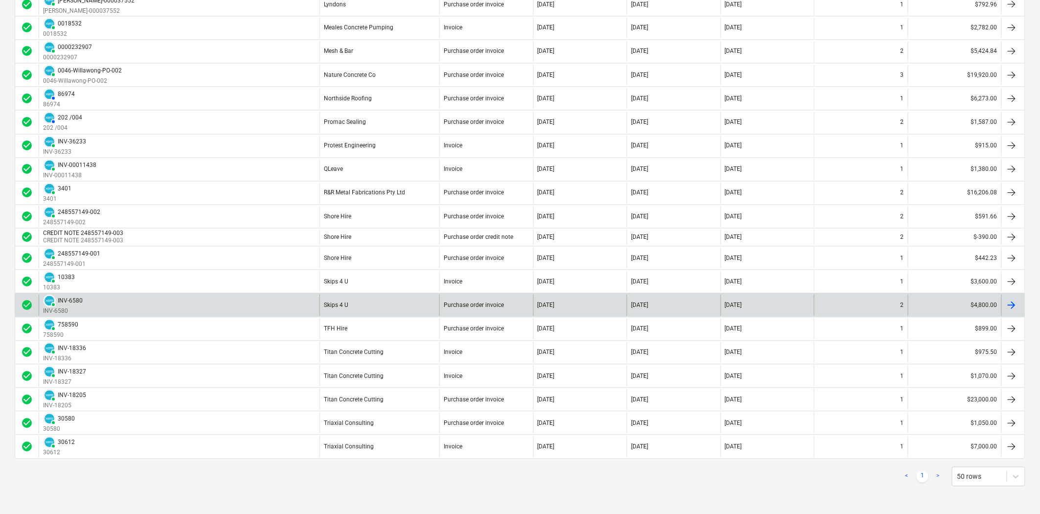
click at [1020, 306] on div at bounding box center [1012, 305] width 23 height 21
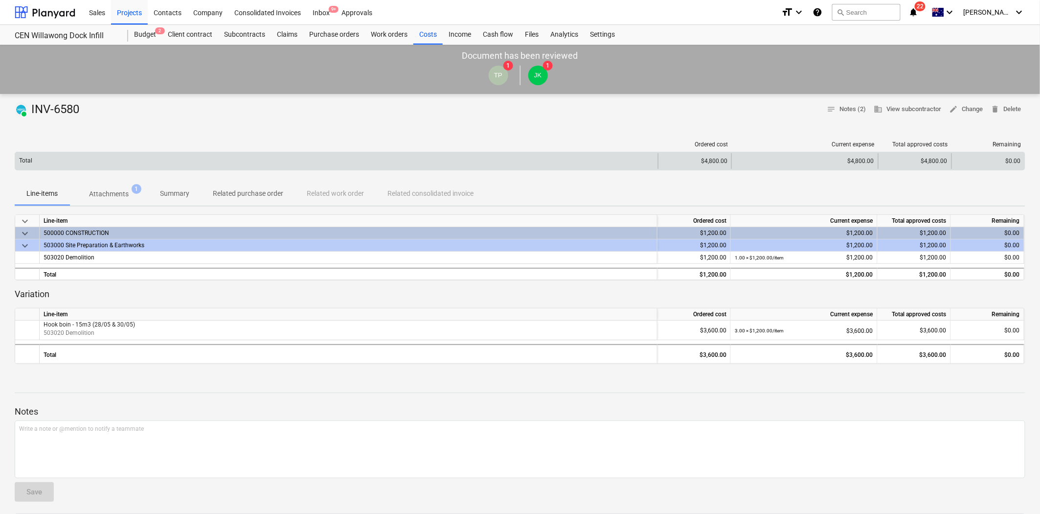
click at [793, 155] on div "$4,800.00" at bounding box center [804, 161] width 147 height 16
click at [792, 158] on div "$4,800.00" at bounding box center [805, 161] width 138 height 7
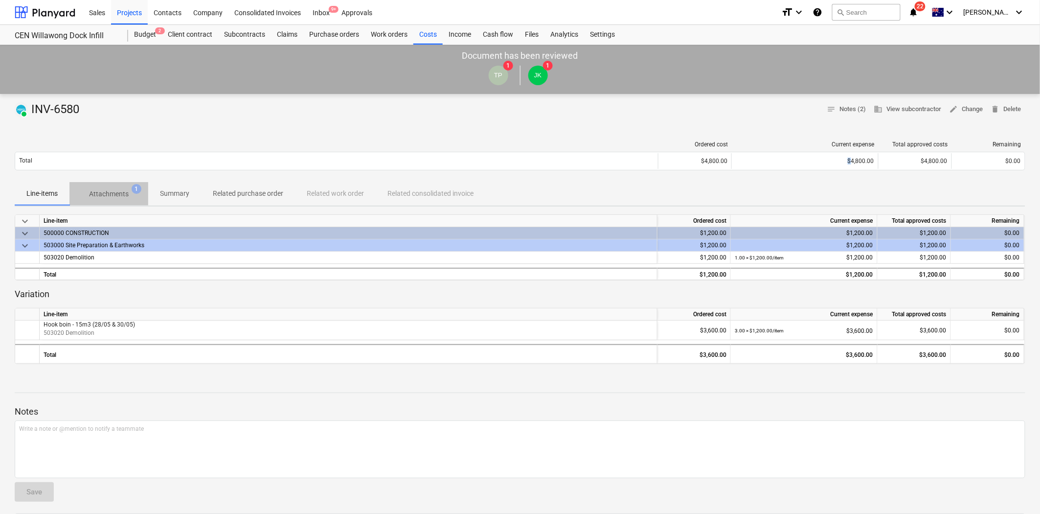
click at [110, 192] on p "Attachments" at bounding box center [109, 194] width 40 height 10
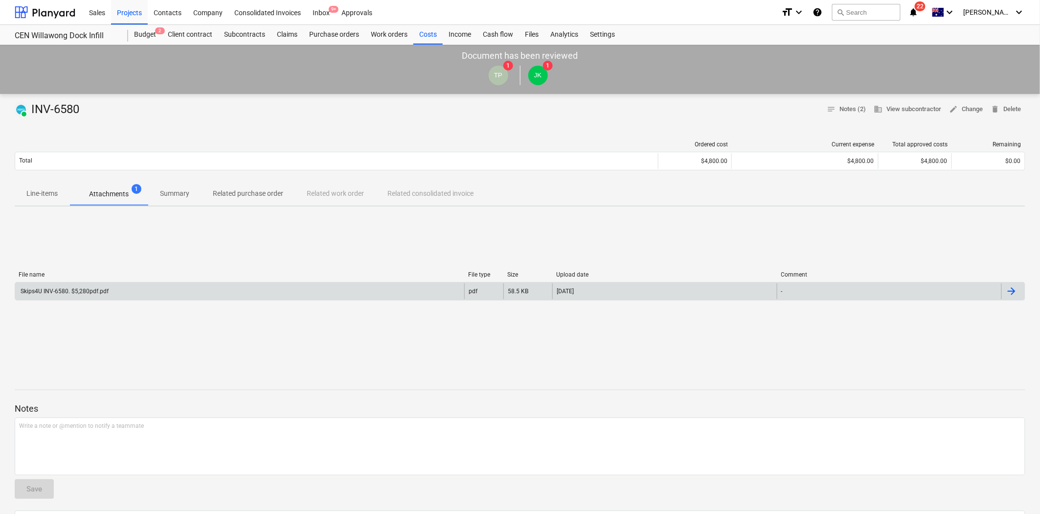
click at [320, 289] on div "Skips4U INV-6580. $5,280pdf.pdf" at bounding box center [239, 291] width 449 height 16
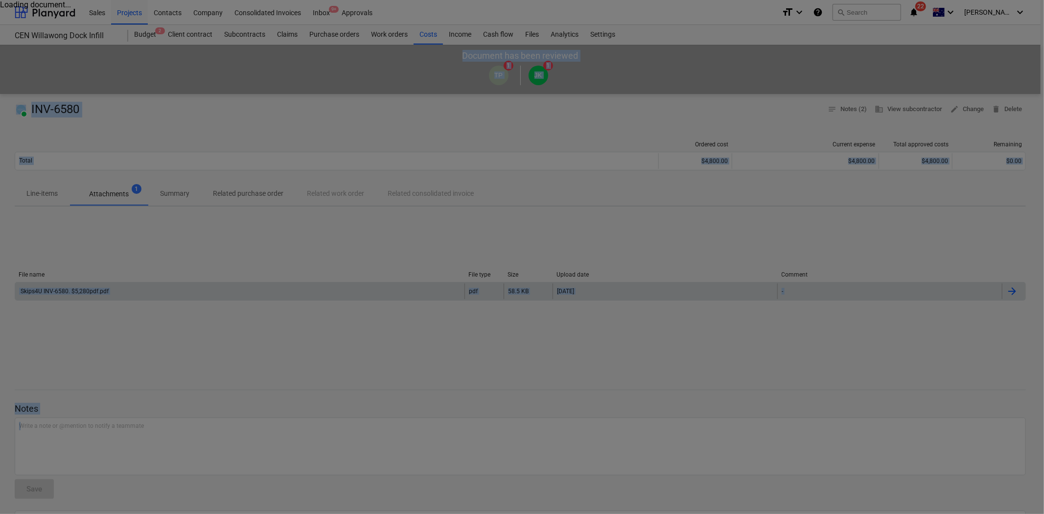
click at [320, 289] on div at bounding box center [522, 257] width 1044 height 514
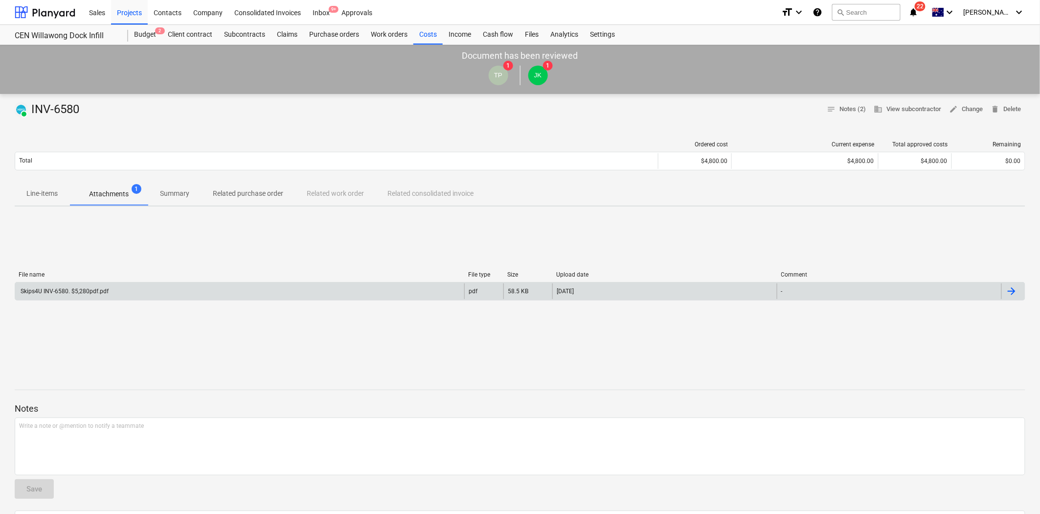
click at [319, 283] on div "Skips4U INV-6580. $5,280pdf.pdf" at bounding box center [239, 291] width 449 height 16
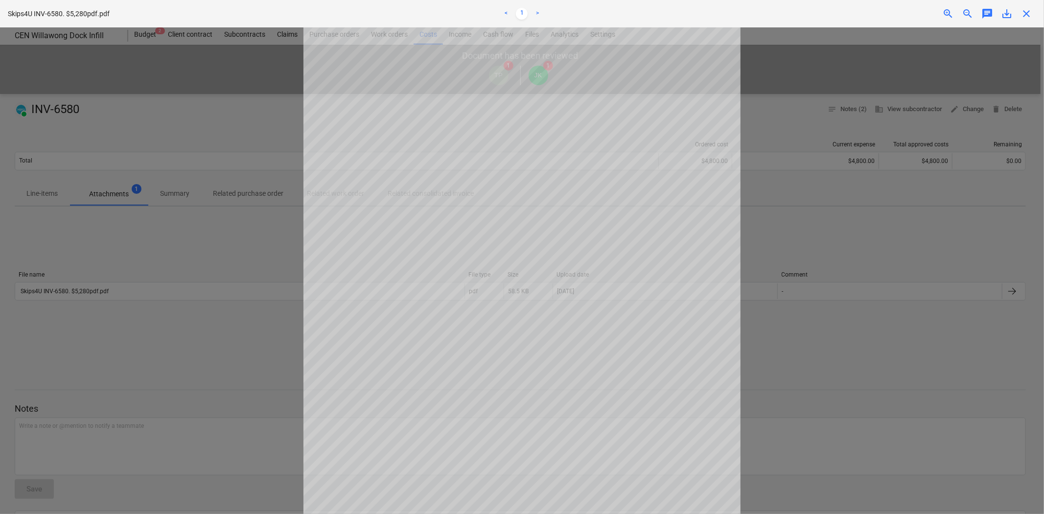
click at [1024, 12] on span "close" at bounding box center [1026, 14] width 12 height 12
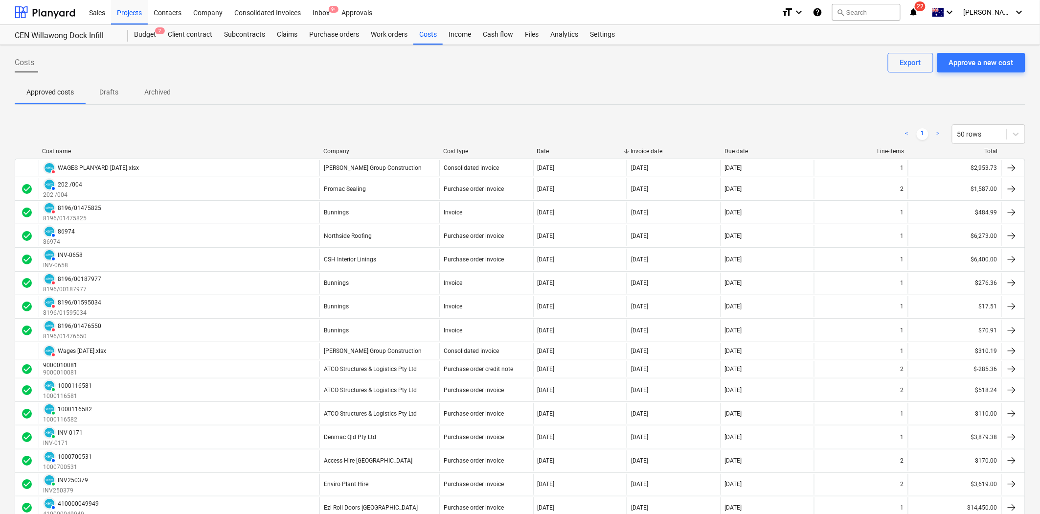
click at [335, 148] on div "Company" at bounding box center [379, 151] width 112 height 7
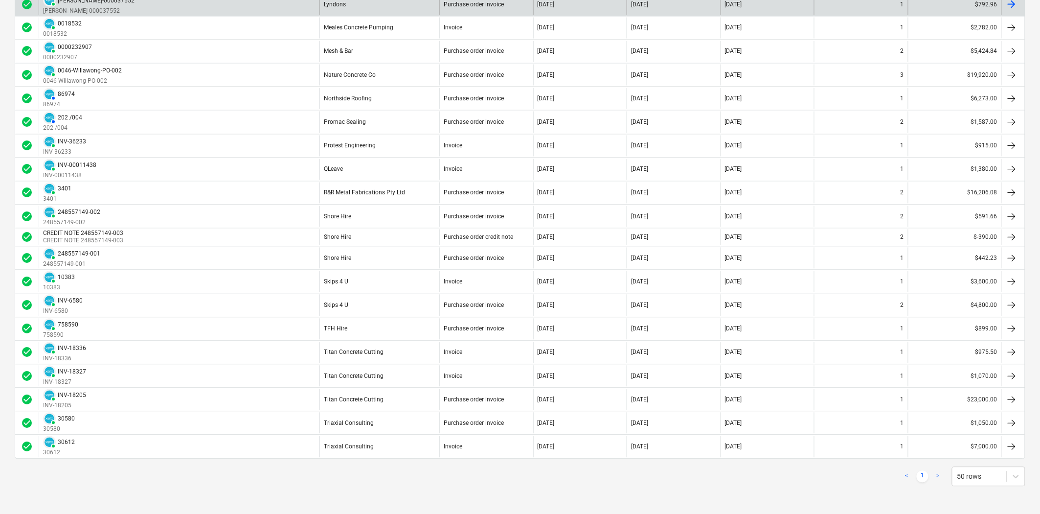
scroll to position [754, 0]
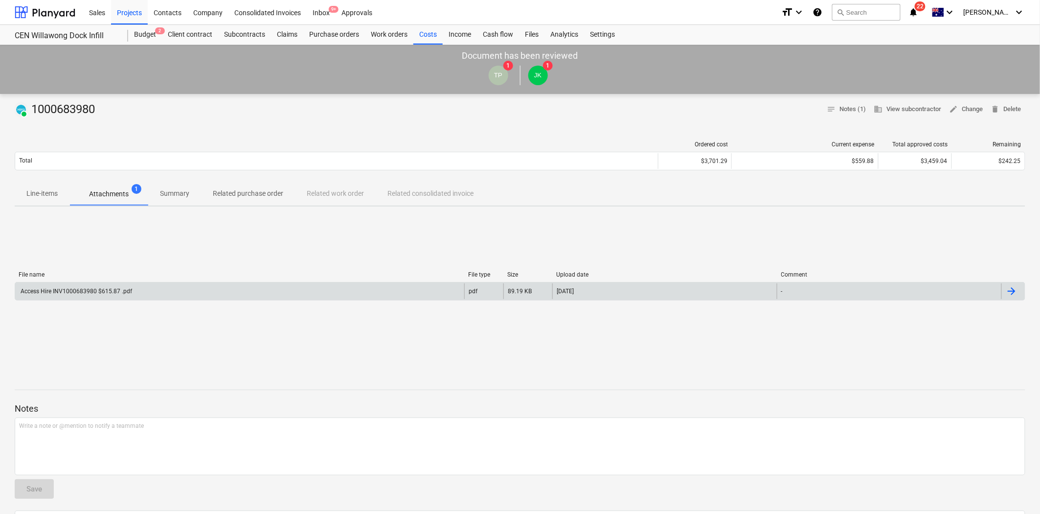
click at [133, 298] on div "Access Hire INV1000683980 $615.87 .pdf" at bounding box center [239, 291] width 449 height 16
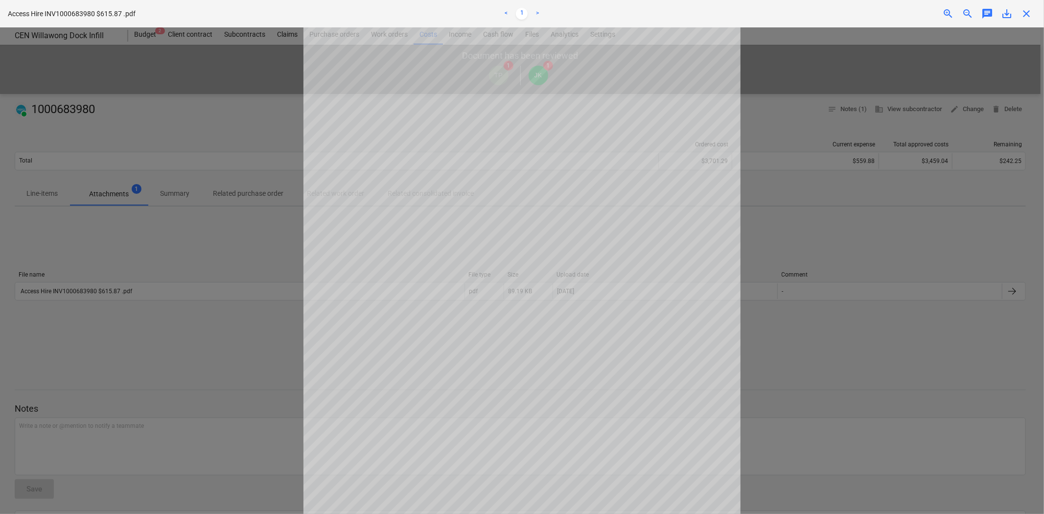
scroll to position [53, 0]
